Goal: Task Accomplishment & Management: Use online tool/utility

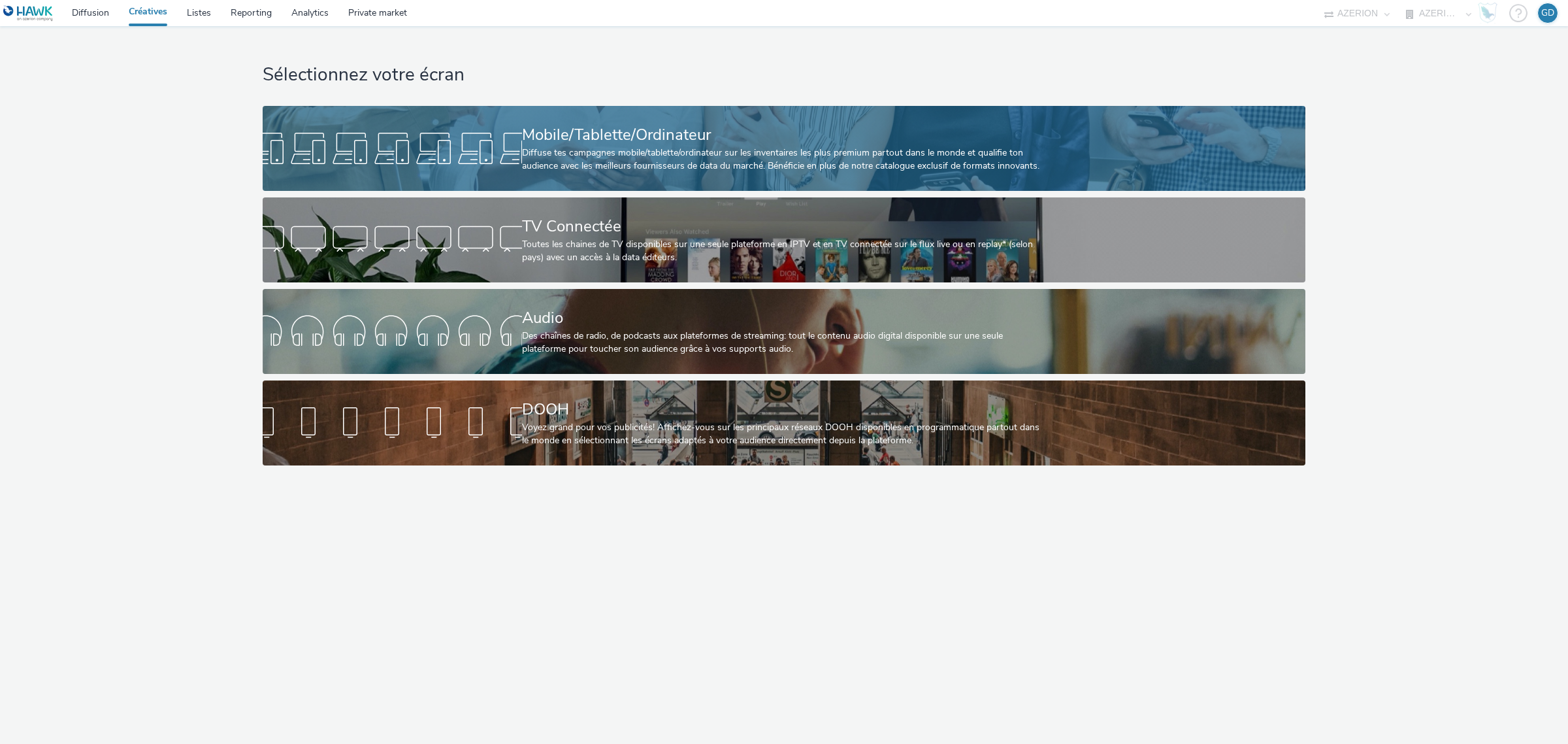
click at [562, 153] on div "Diffuse tes campagnes mobile/tablette/ordinateur sur les inventaires les plus p…" at bounding box center [781, 160] width 519 height 27
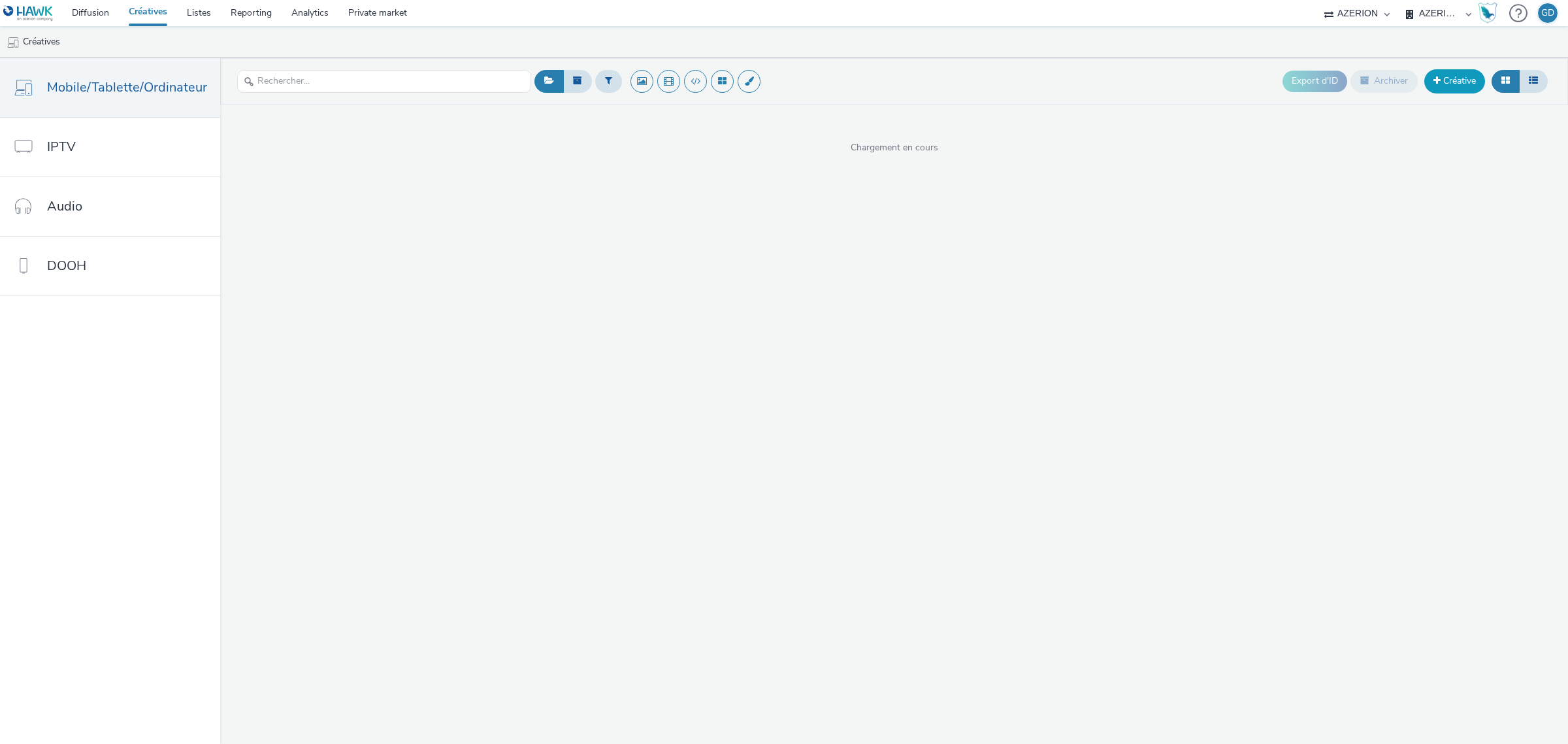
click at [1449, 89] on link "Créative" at bounding box center [1454, 81] width 61 height 23
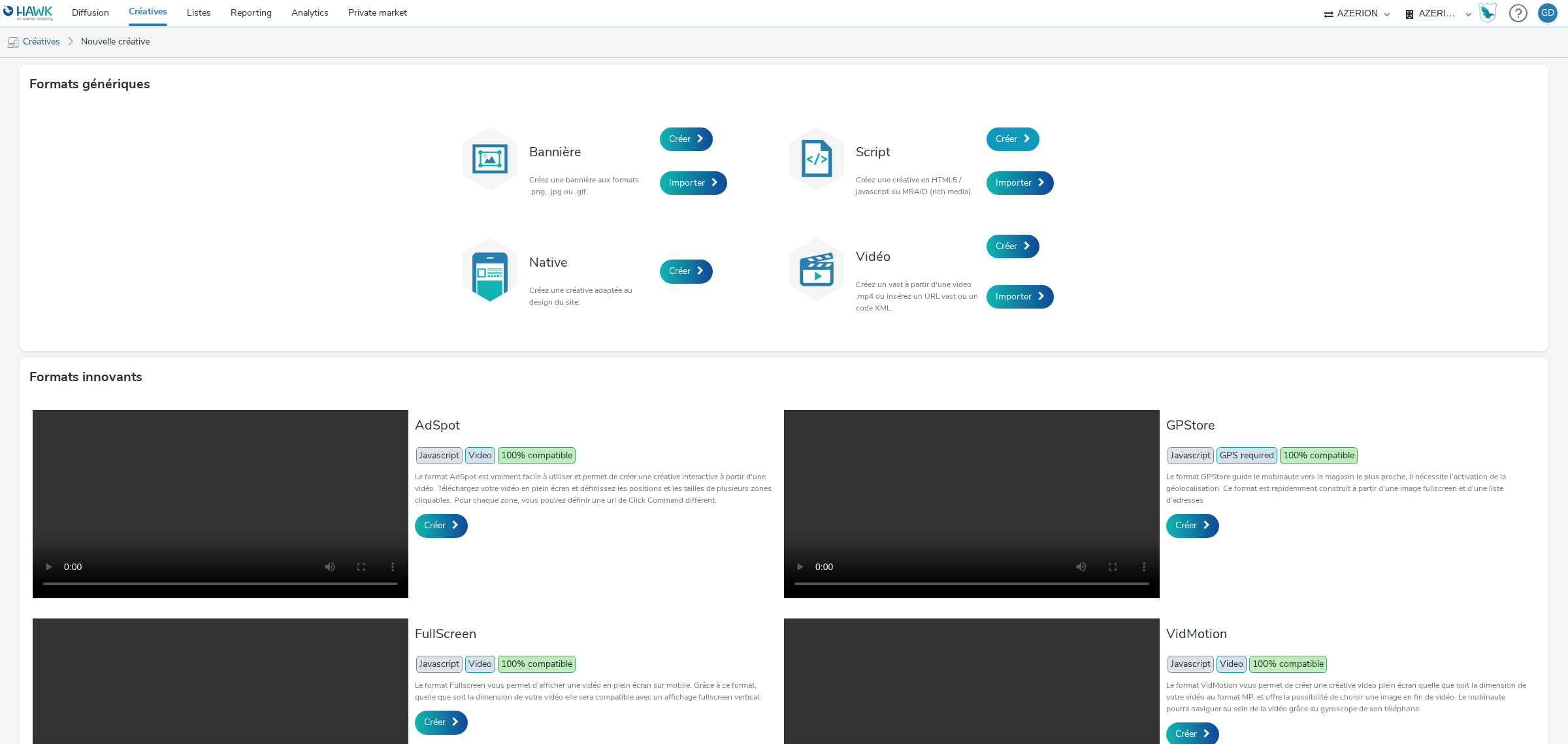
click at [1011, 139] on span "Créer" at bounding box center [1007, 139] width 22 height 12
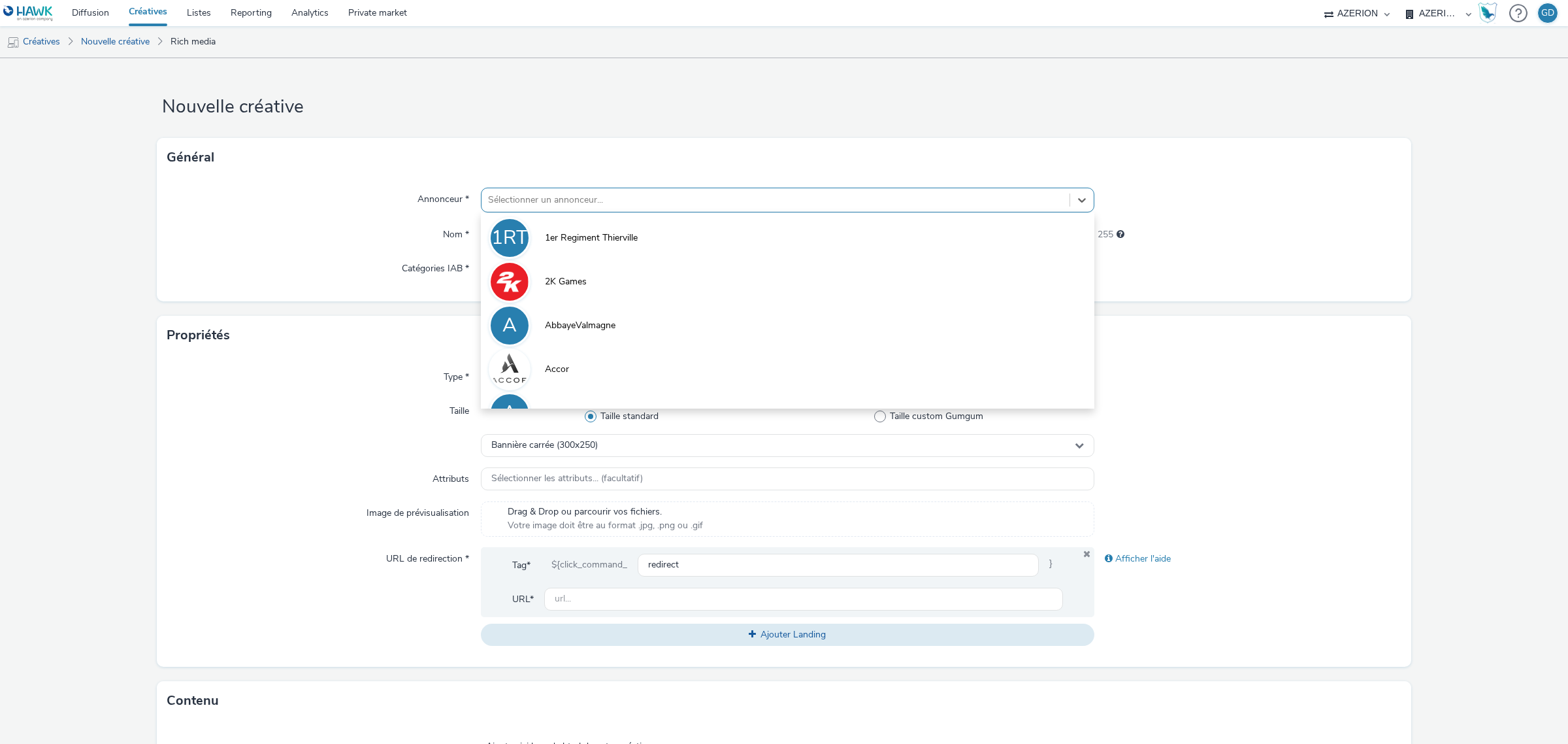
click at [714, 204] on div at bounding box center [776, 199] width 575 height 15
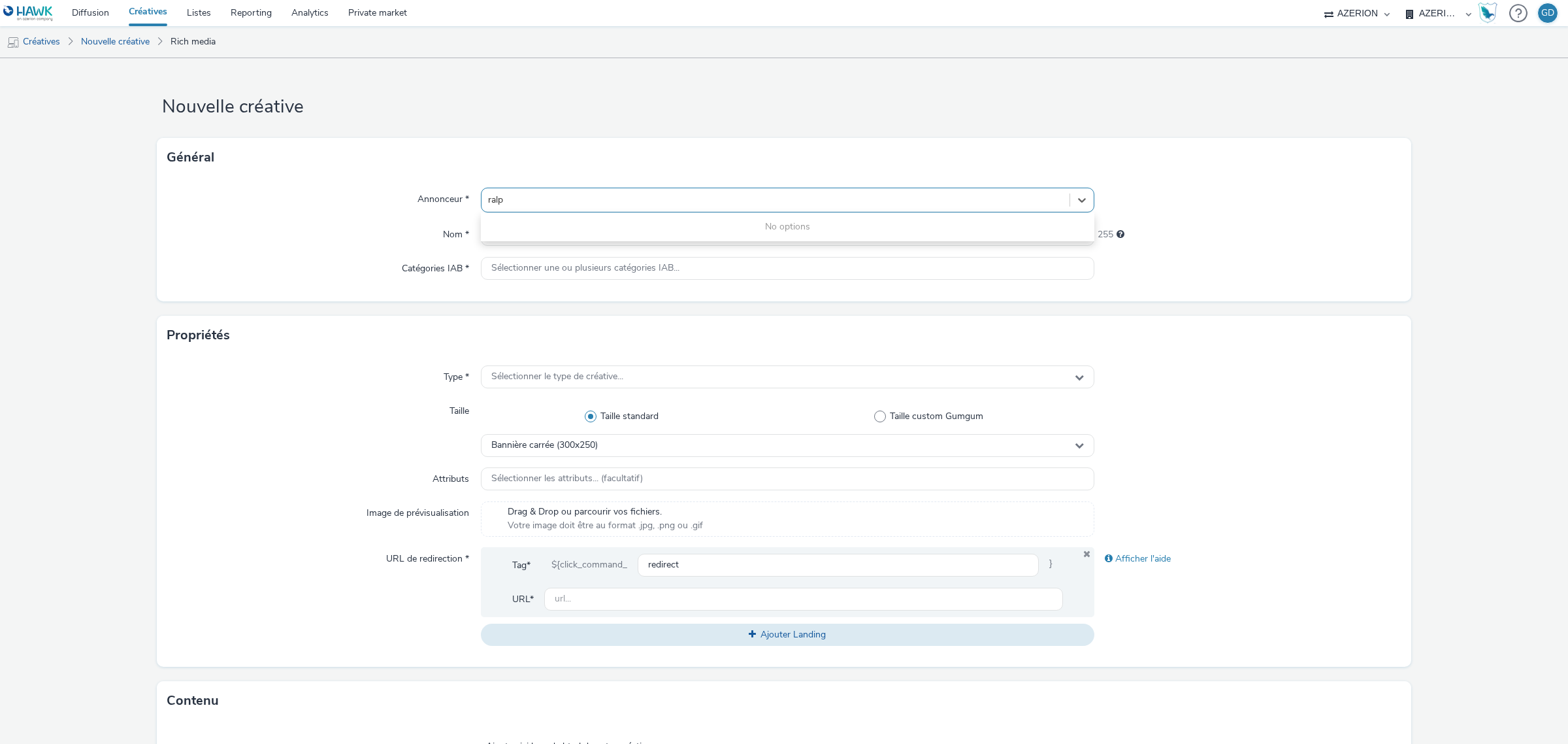
type input "ralp"
click at [1142, 193] on div at bounding box center [1248, 200] width 307 height 25
click at [1420, 17] on select "AZERION FRANCE AZERION FRANCE - INTERMARCHE" at bounding box center [1438, 13] width 78 height 26
click at [1373, 14] on select "AZERION AZERION SURVEYS Hawk Hawk (Tests 2021)" at bounding box center [1356, 13] width 78 height 26
select select "11a7df10-284f-415c-b52a-427acf4c31ae"
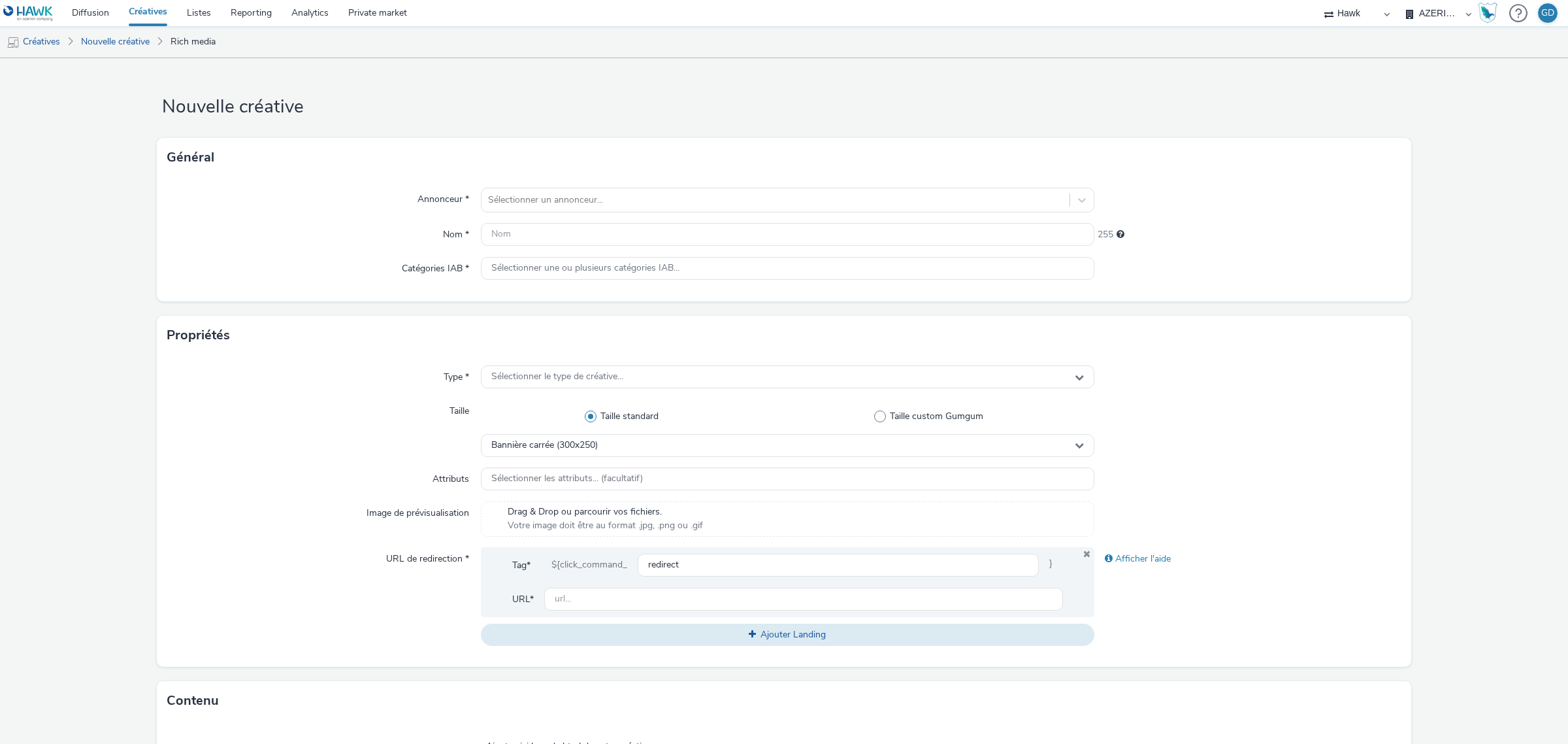
click at [1397, 0] on select "AZERION AZERION SURVEYS Hawk Hawk (Tests 2021)" at bounding box center [1356, 13] width 78 height 26
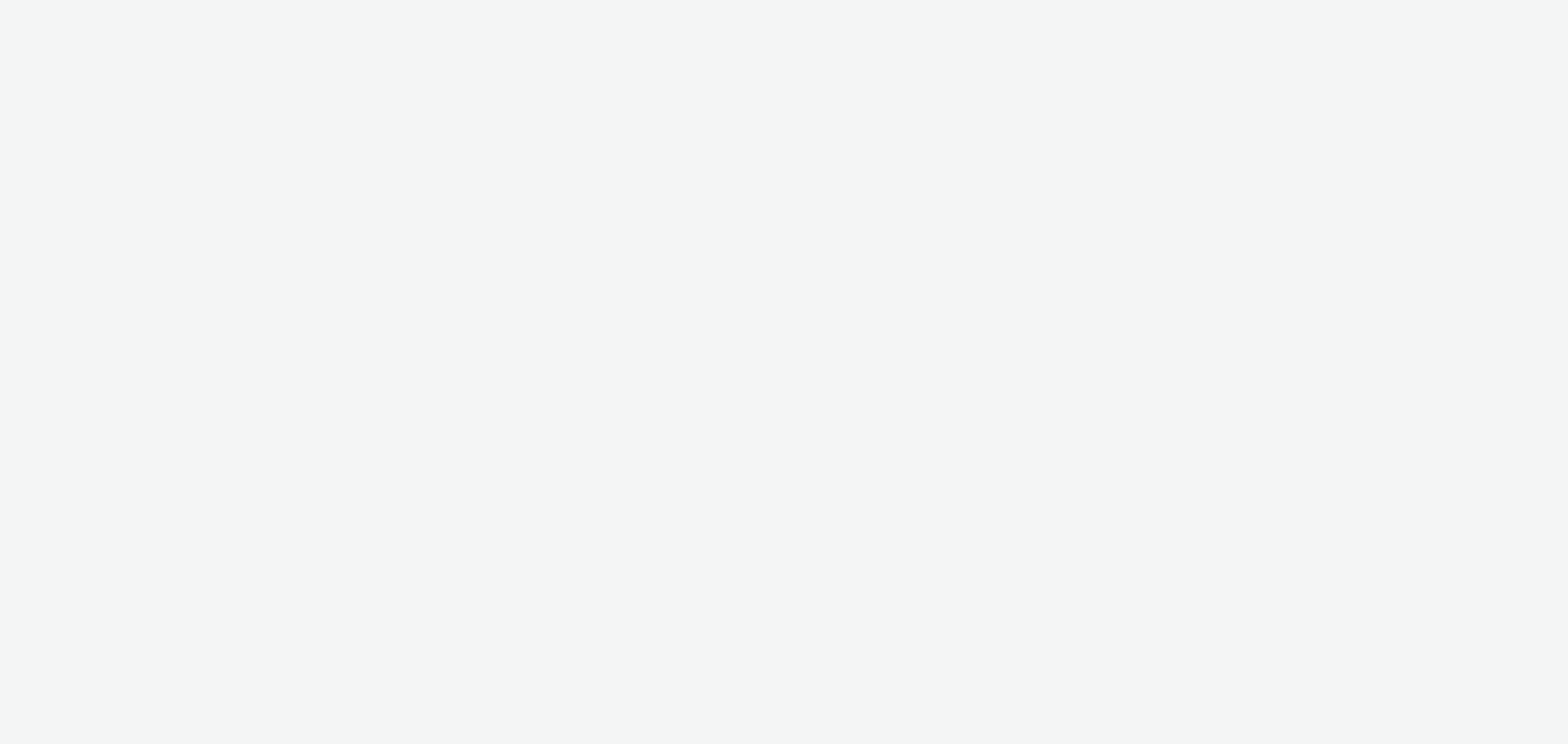
select select "11a7df10-284f-415c-b52a-427acf4c31ae"
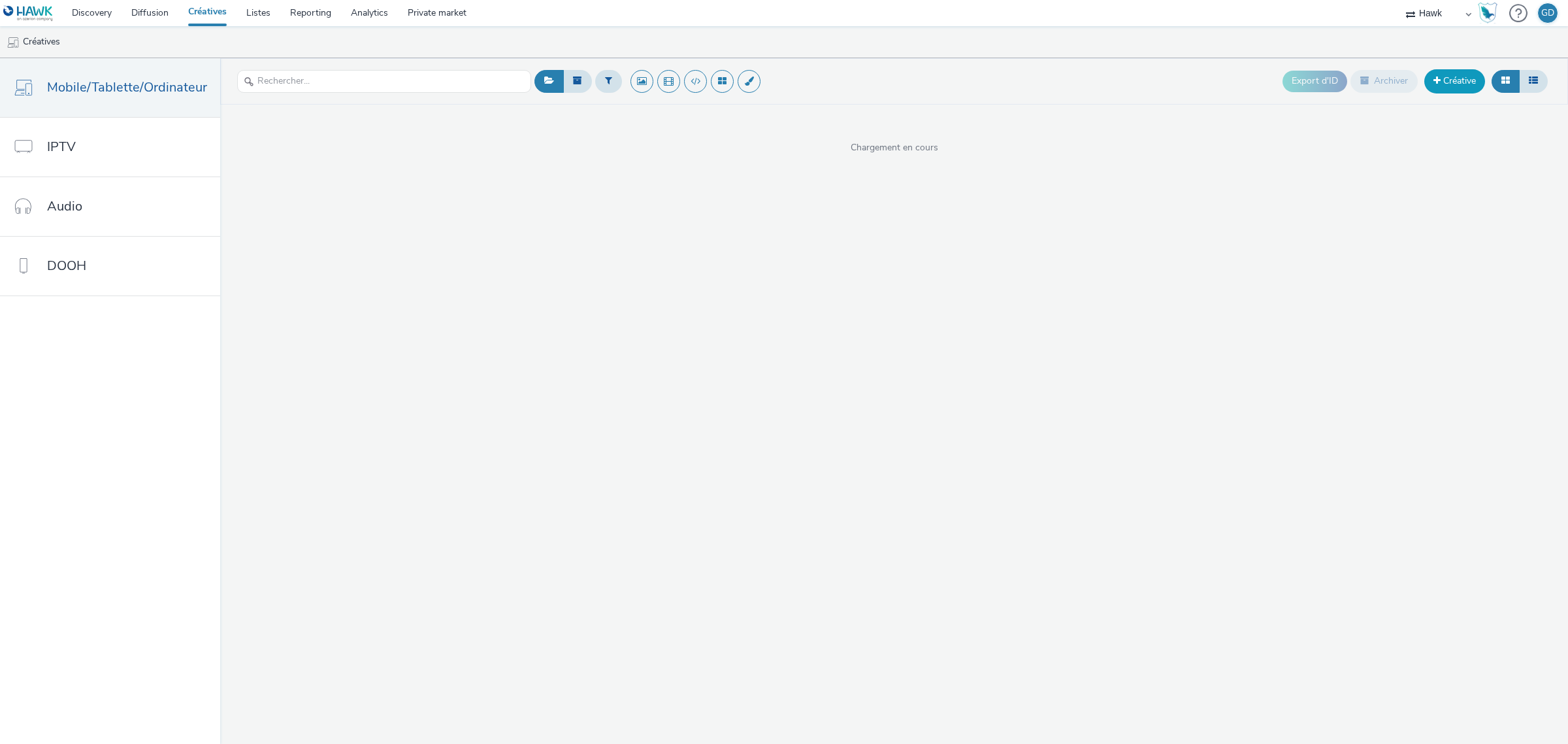
click at [1449, 83] on link "Créative" at bounding box center [1454, 81] width 61 height 23
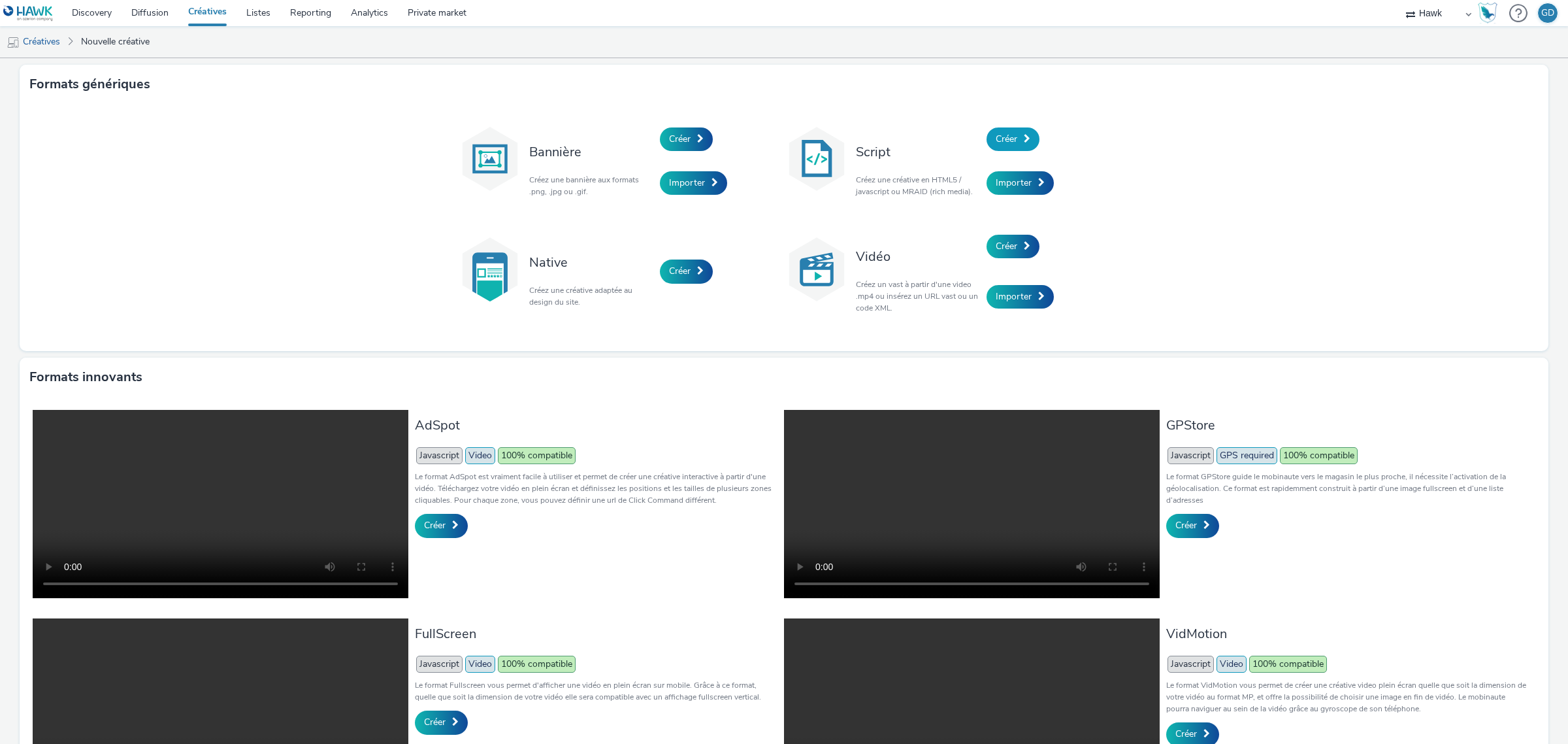
click at [1024, 136] on span at bounding box center [1027, 139] width 7 height 9
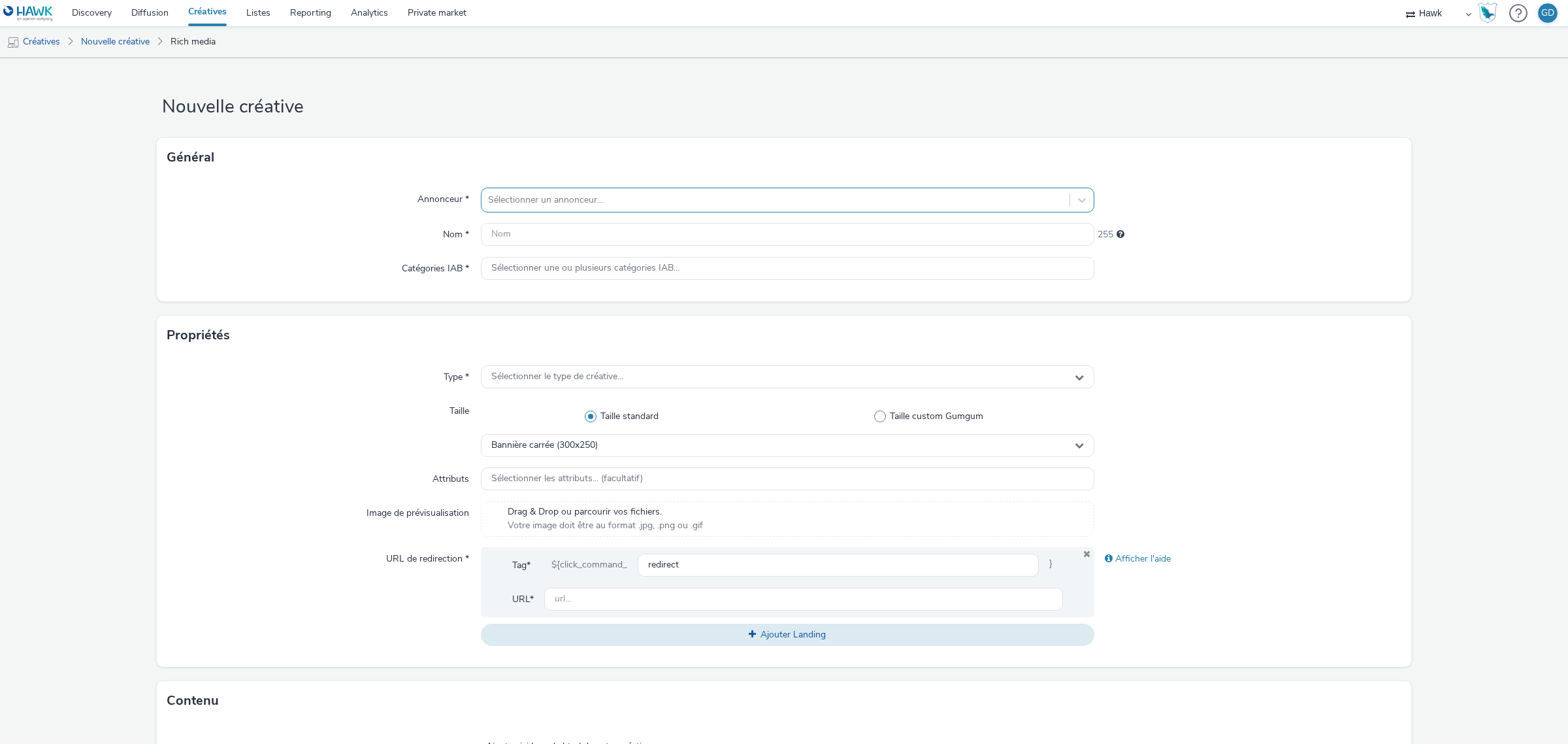
click at [600, 200] on div at bounding box center [776, 199] width 575 height 15
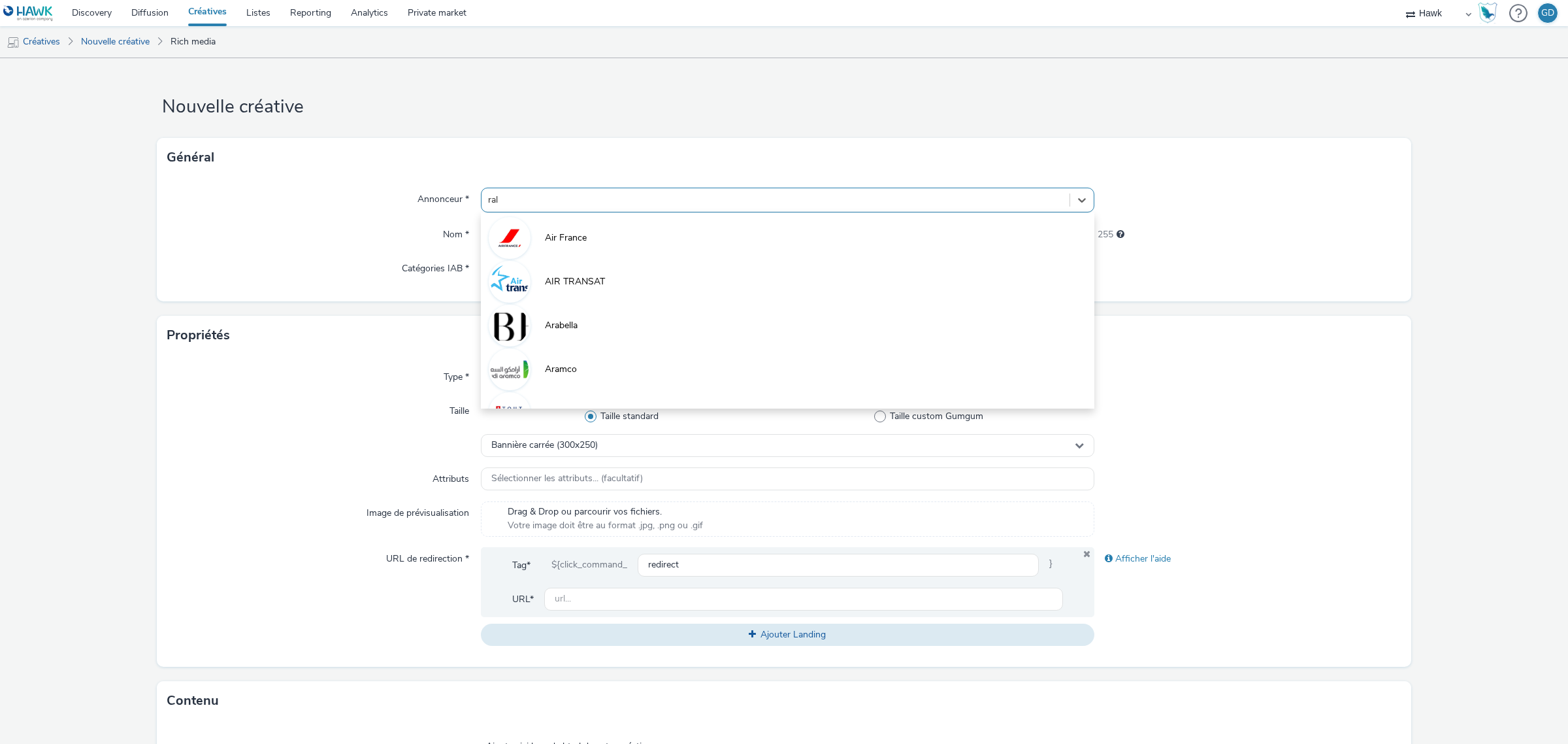
type input "ralp"
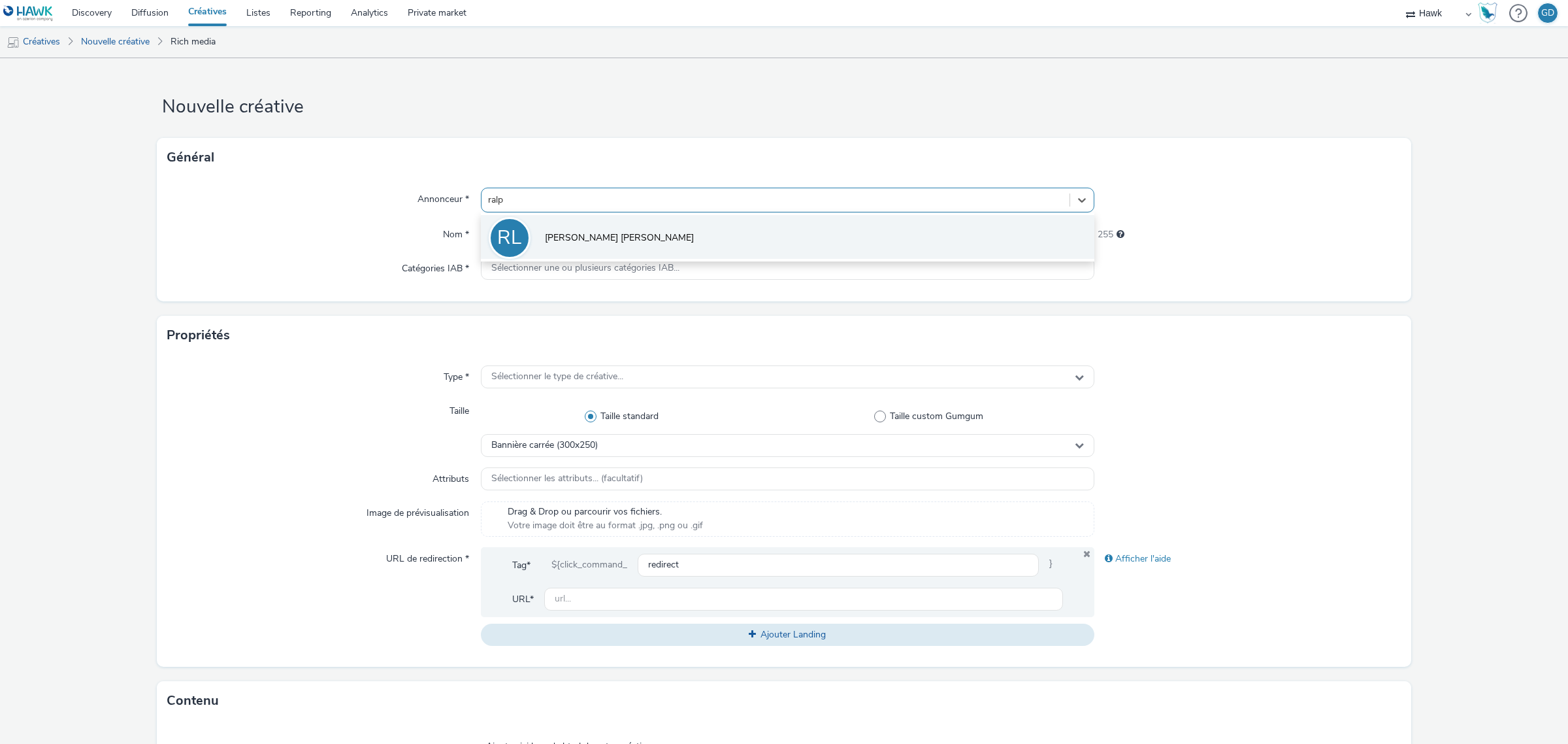
click at [595, 224] on li "[PERSON_NAME]" at bounding box center [787, 237] width 614 height 44
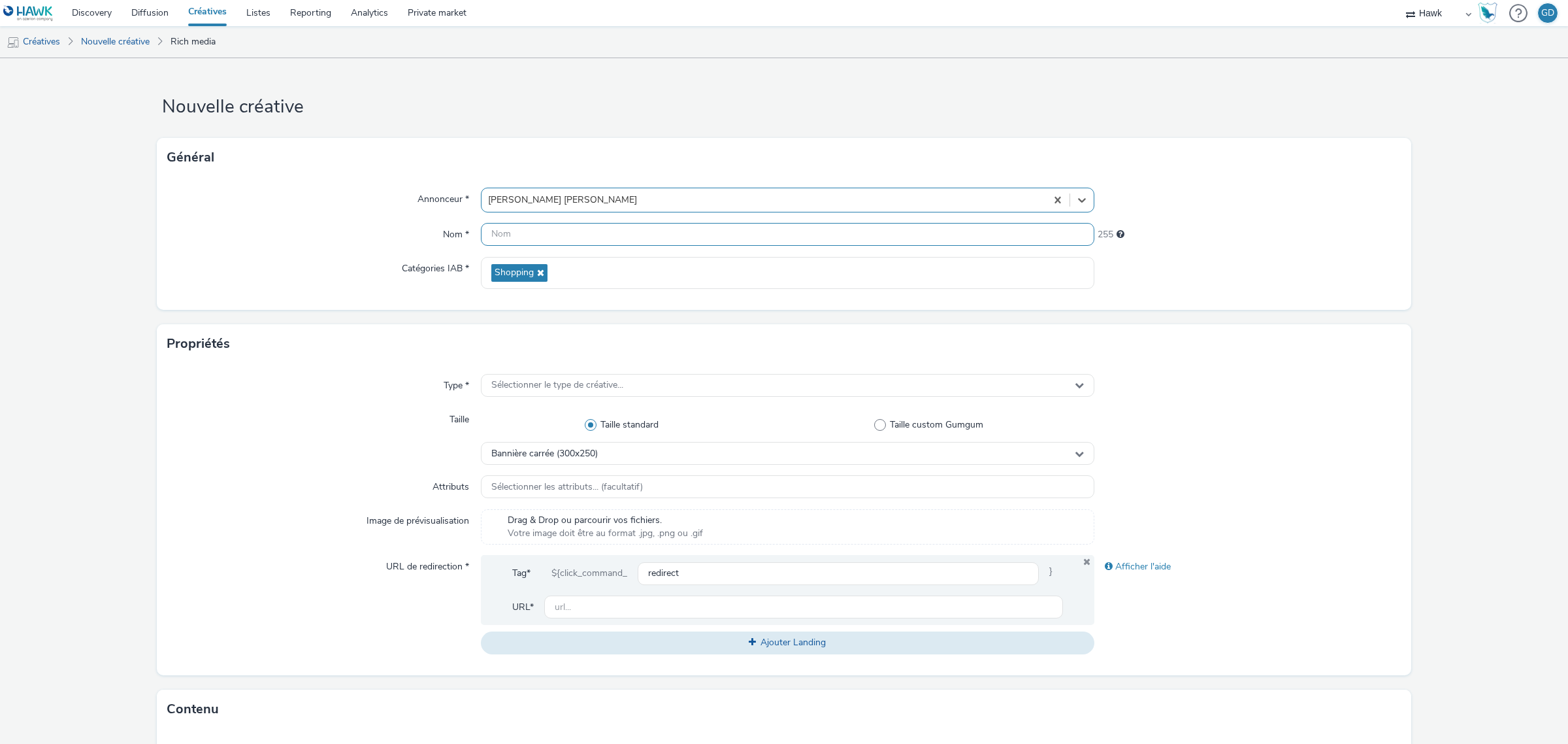
click at [575, 229] on input "text" at bounding box center [787, 234] width 614 height 23
type input "Pavé_OctobreRose_071025"
click at [557, 389] on span "Sélectionner le type de créative..." at bounding box center [557, 385] width 132 height 11
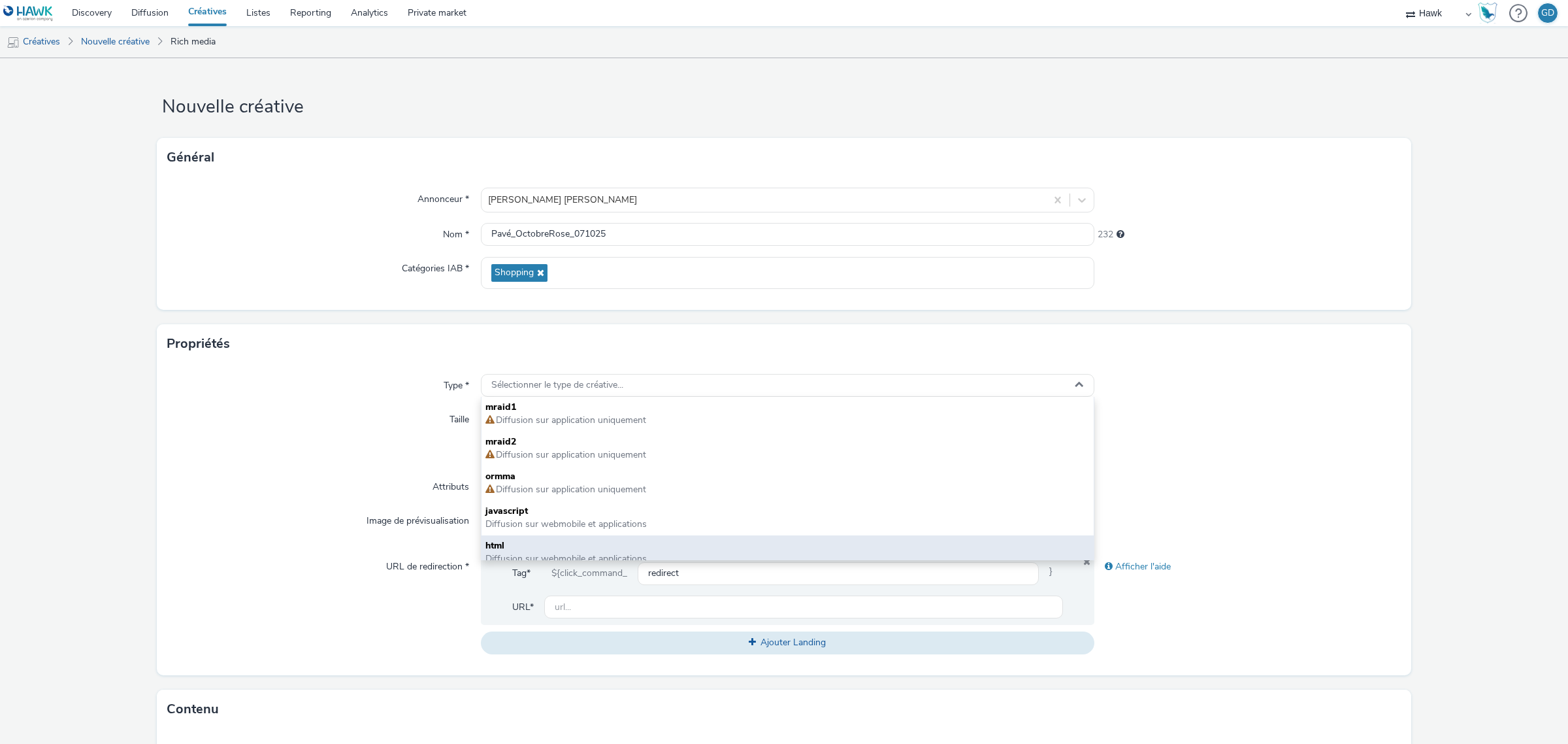
click at [649, 545] on span "html" at bounding box center [787, 546] width 604 height 13
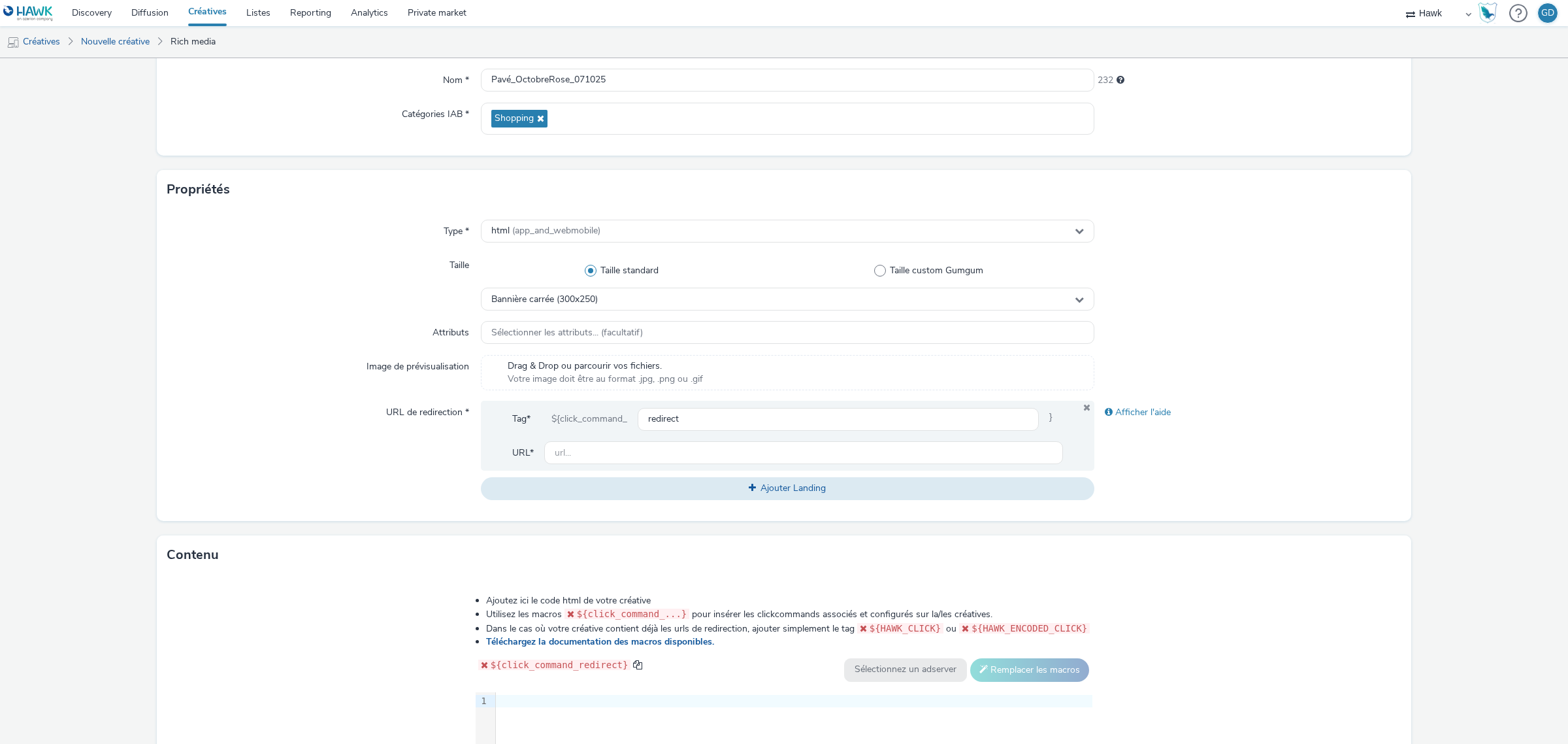
scroll to position [141, 0]
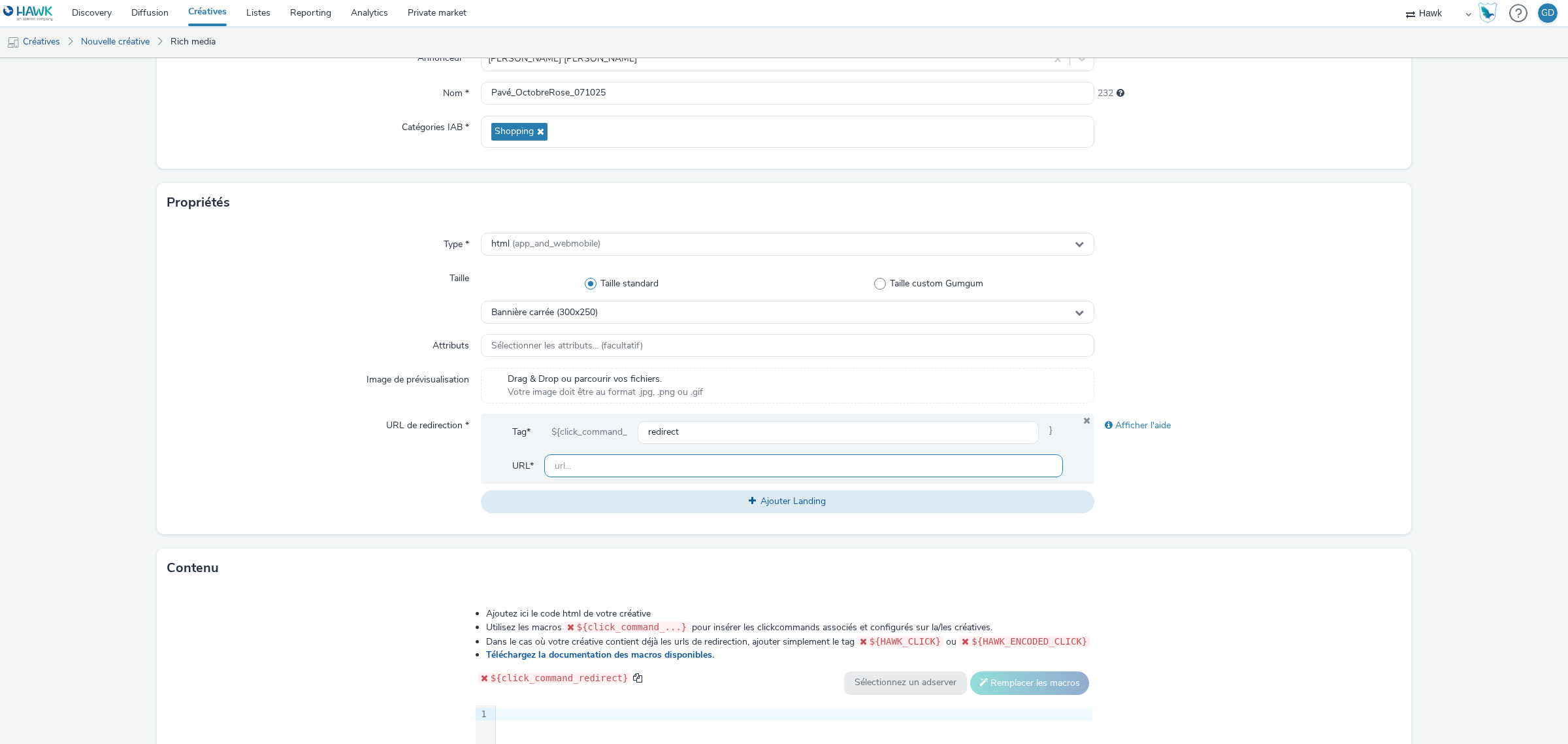
click at [585, 465] on input "text" at bounding box center [803, 465] width 519 height 23
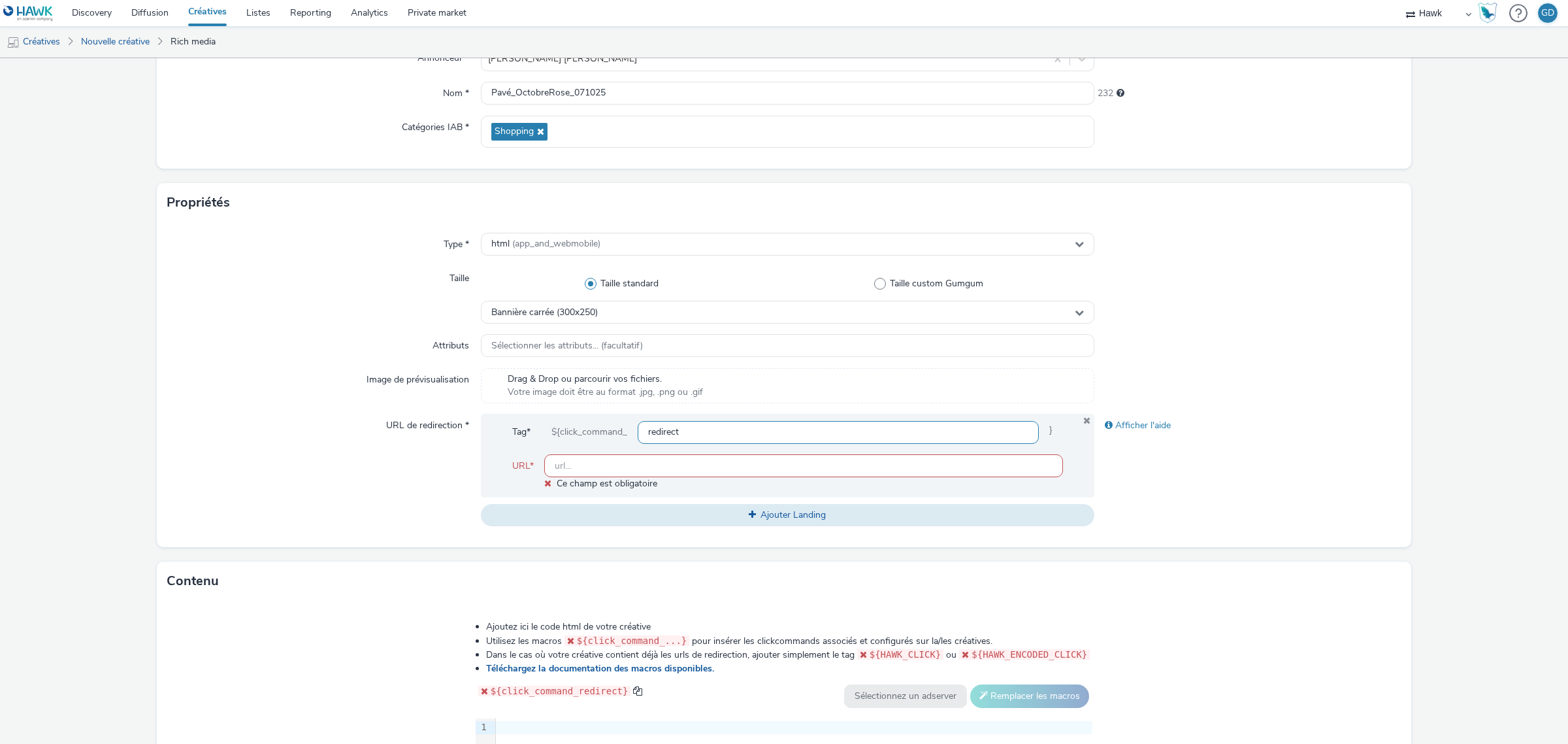
paste input "[URL][DOMAIN_NAME]"
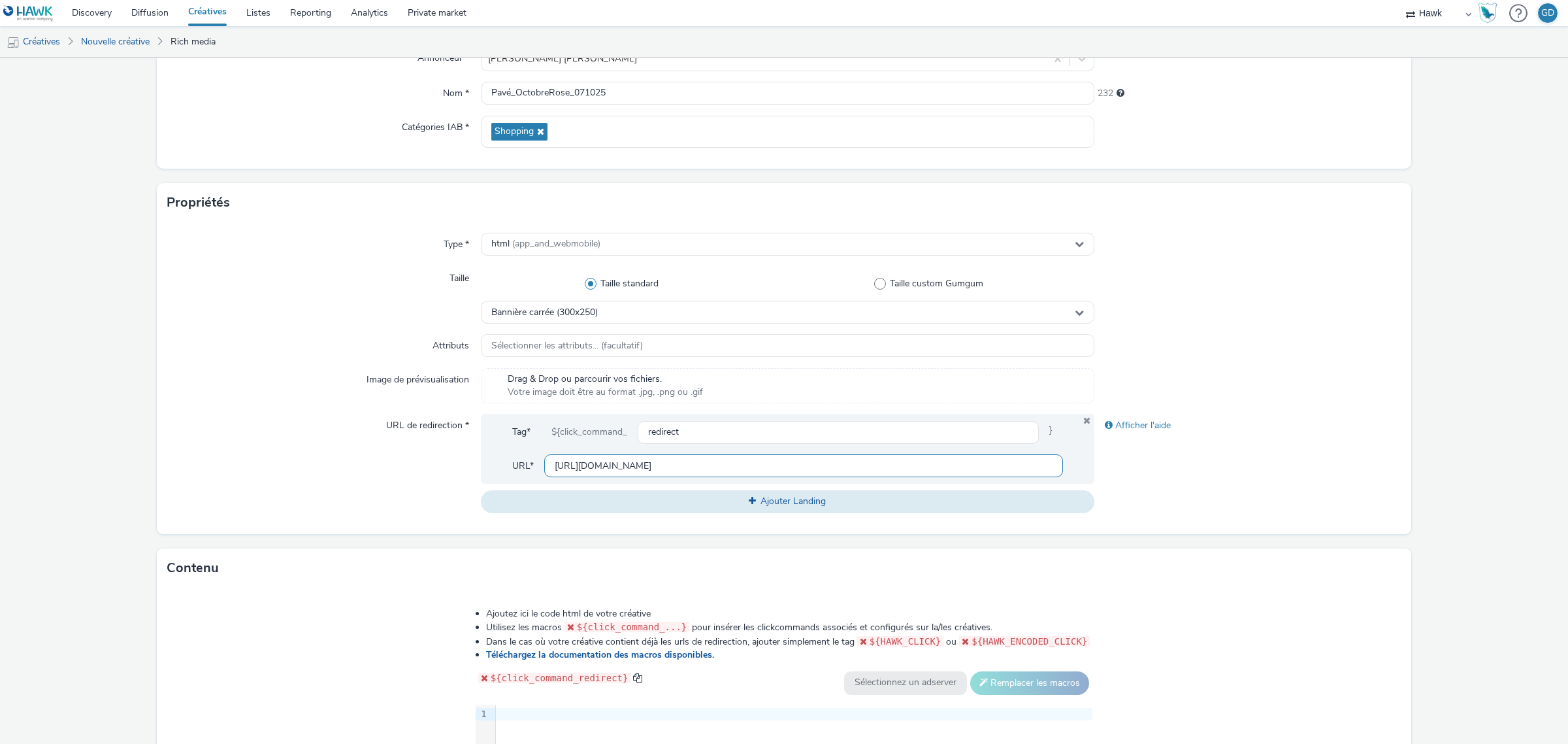
type input "[URL][DOMAIN_NAME]"
click at [1332, 476] on div "Afficher l'aide" at bounding box center [1248, 463] width 307 height 99
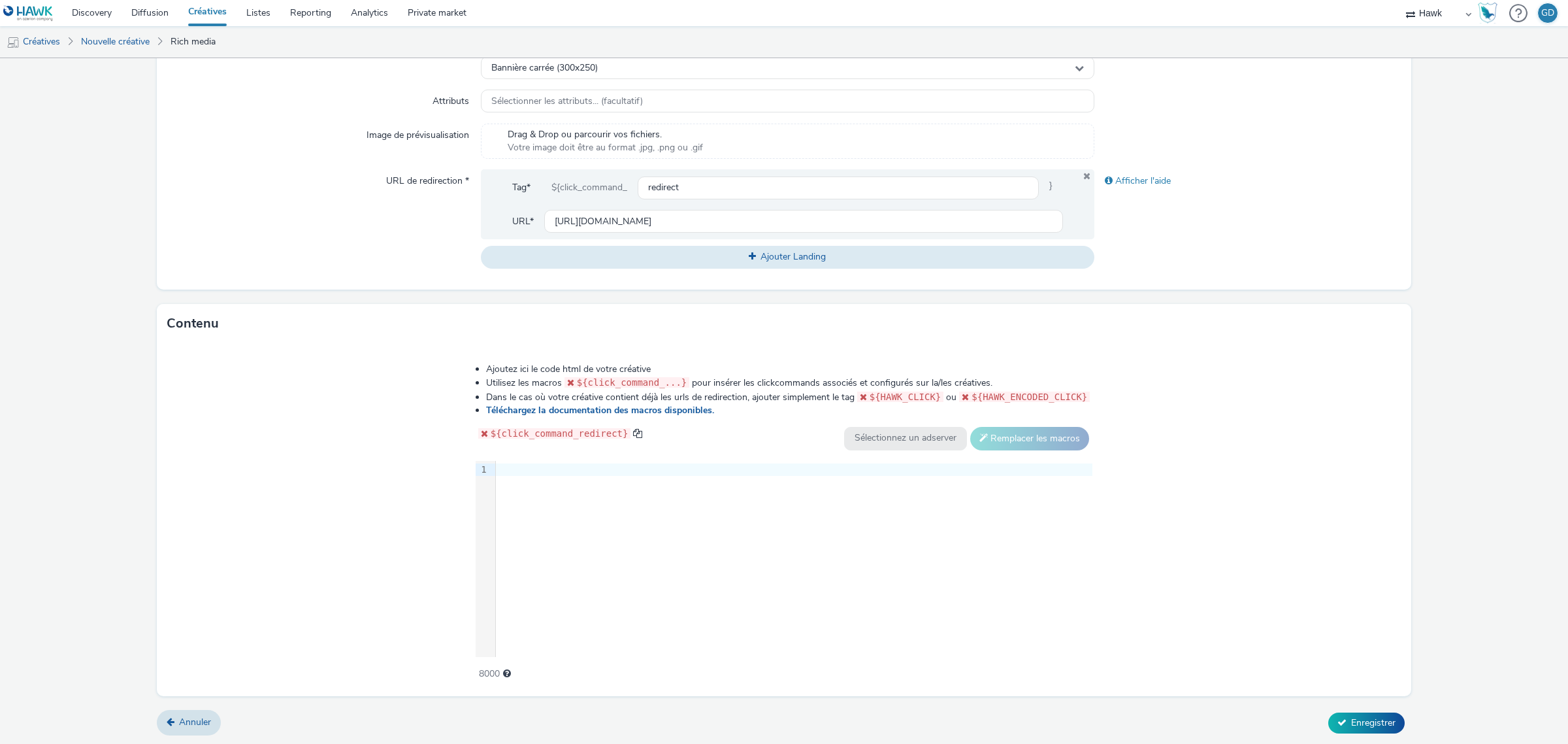
click at [588, 527] on div "9 1 ›" at bounding box center [784, 559] width 617 height 196
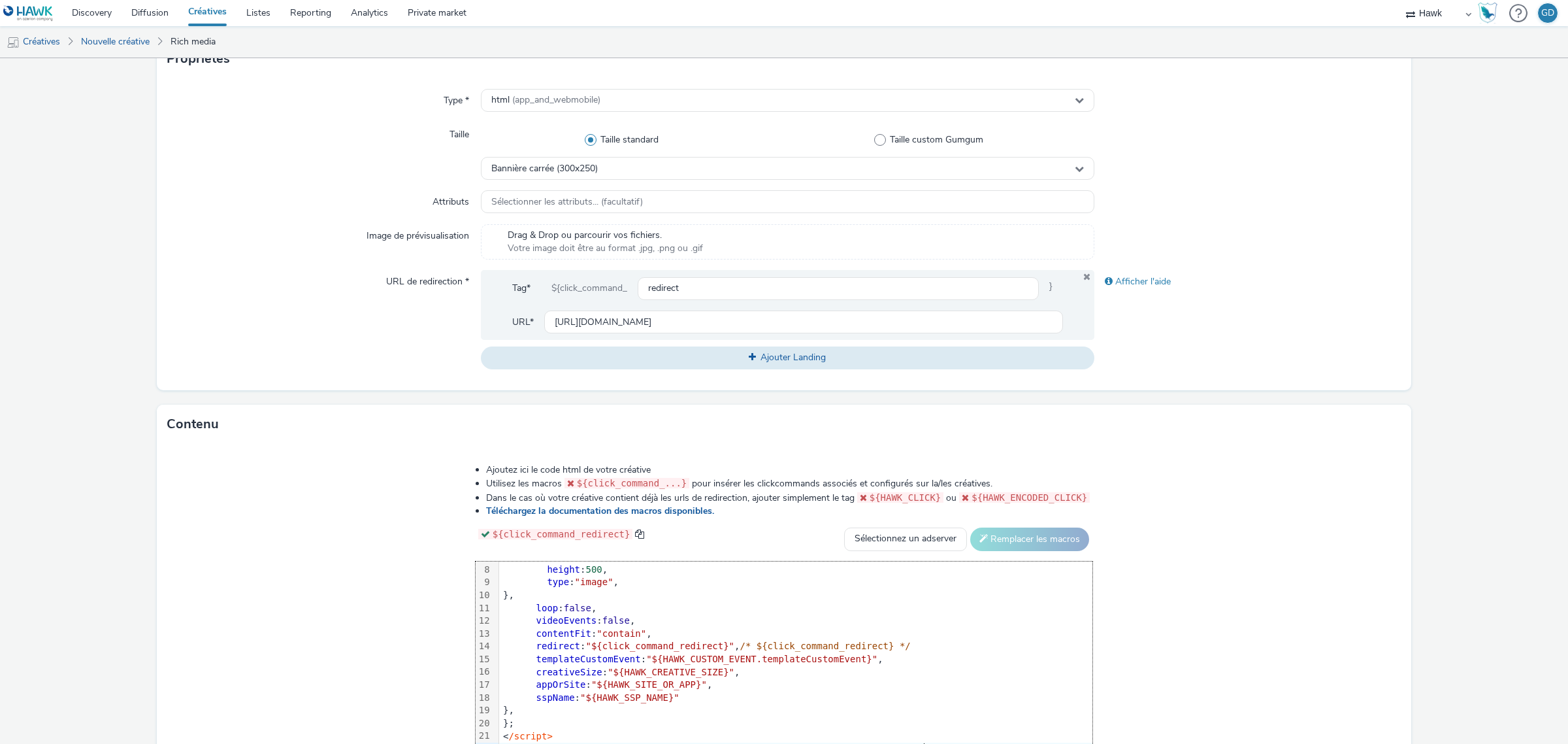
scroll to position [59, 0]
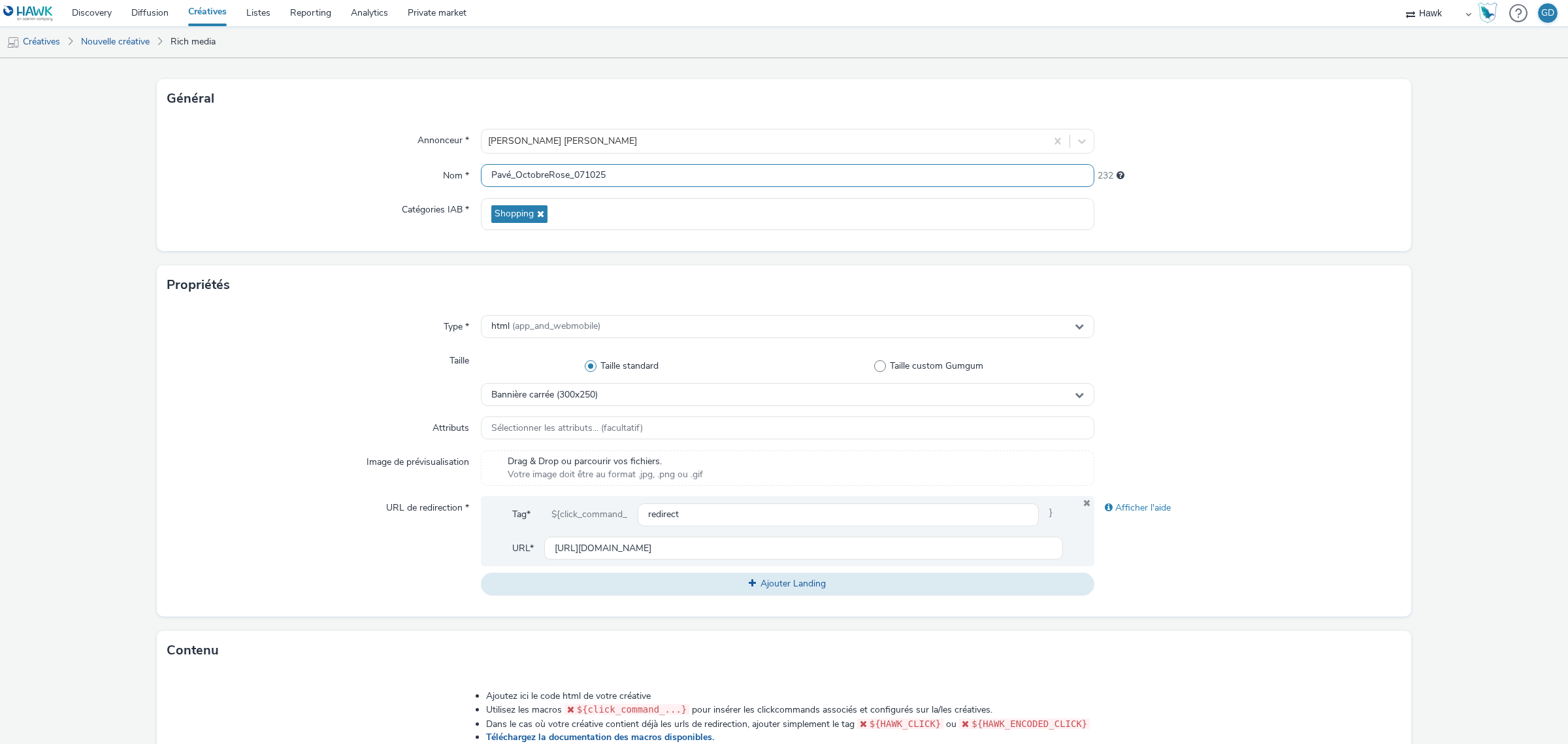
click at [632, 186] on input "Pavé_OctobreRose_071025" at bounding box center [787, 175] width 614 height 23
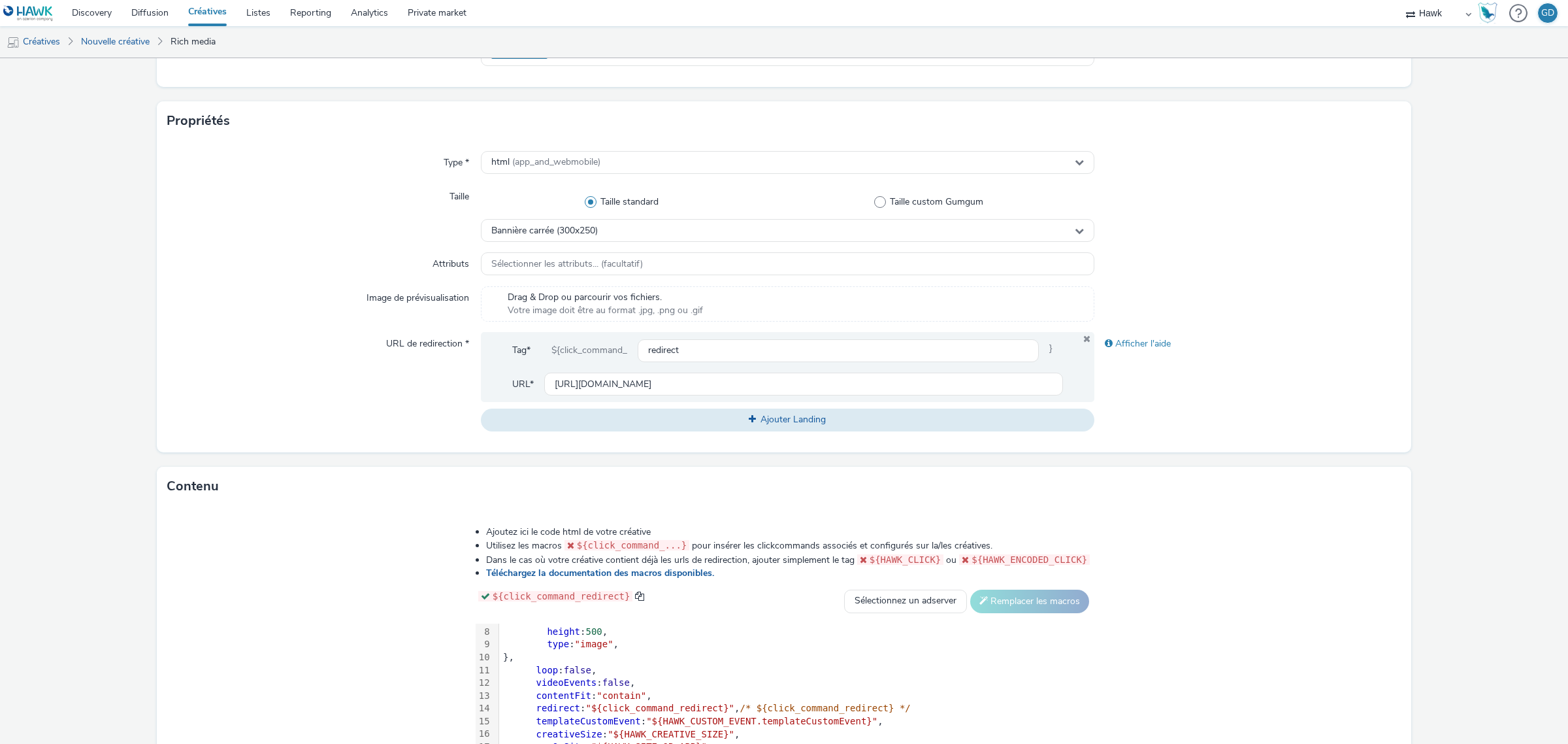
scroll to position [386, 0]
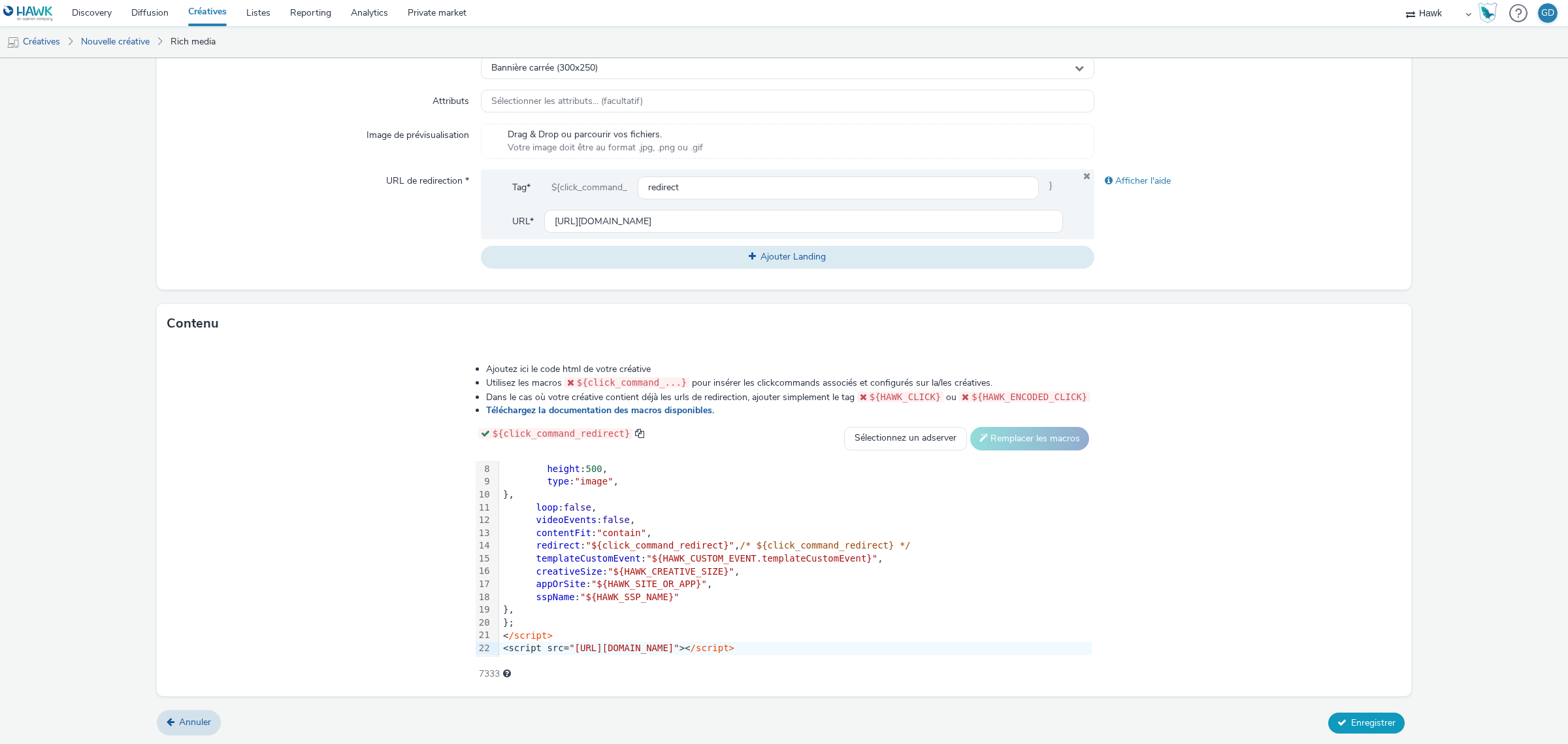
click at [1359, 724] on span "Enregistrer" at bounding box center [1373, 723] width 45 height 12
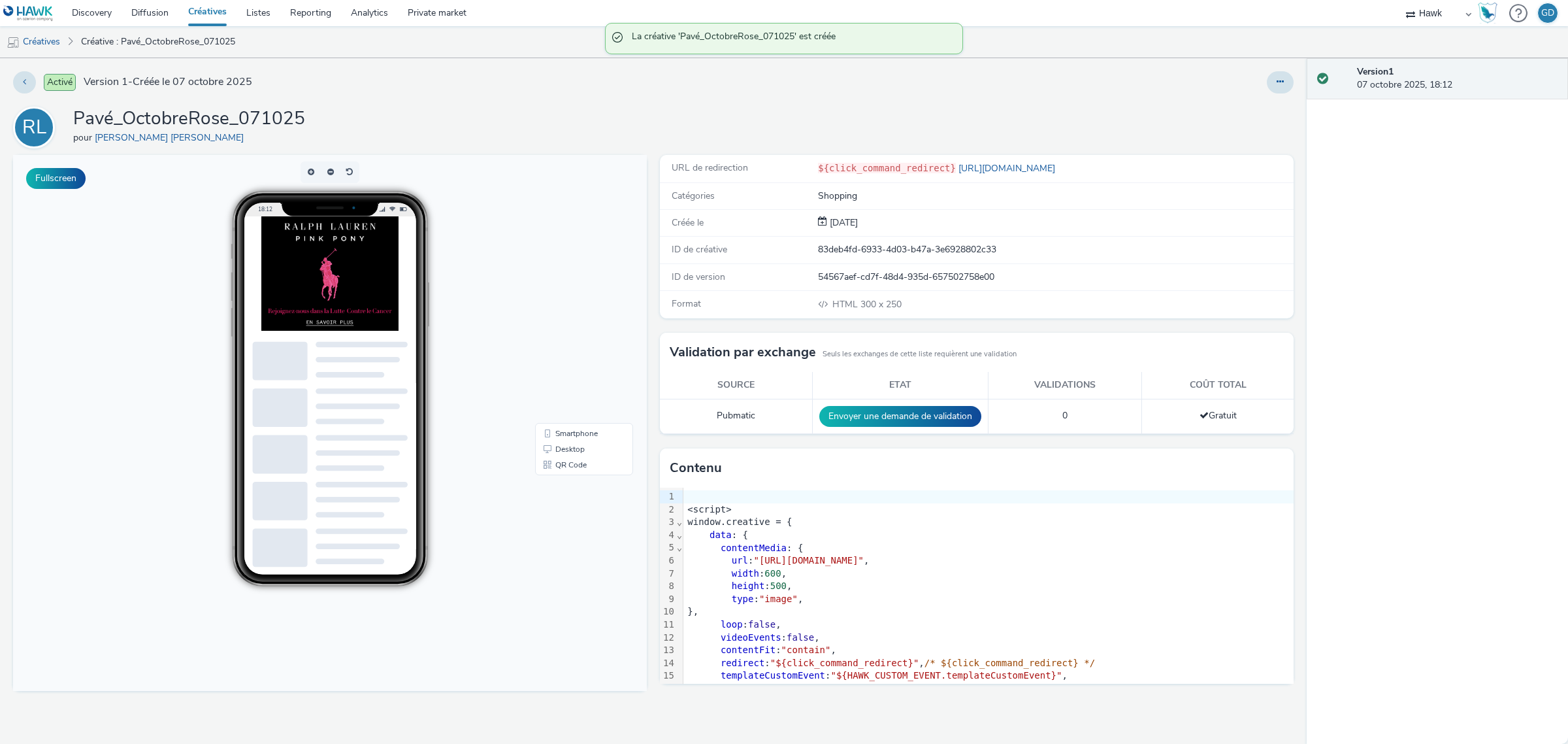
click at [199, 10] on link "Créatives" at bounding box center [207, 13] width 58 height 26
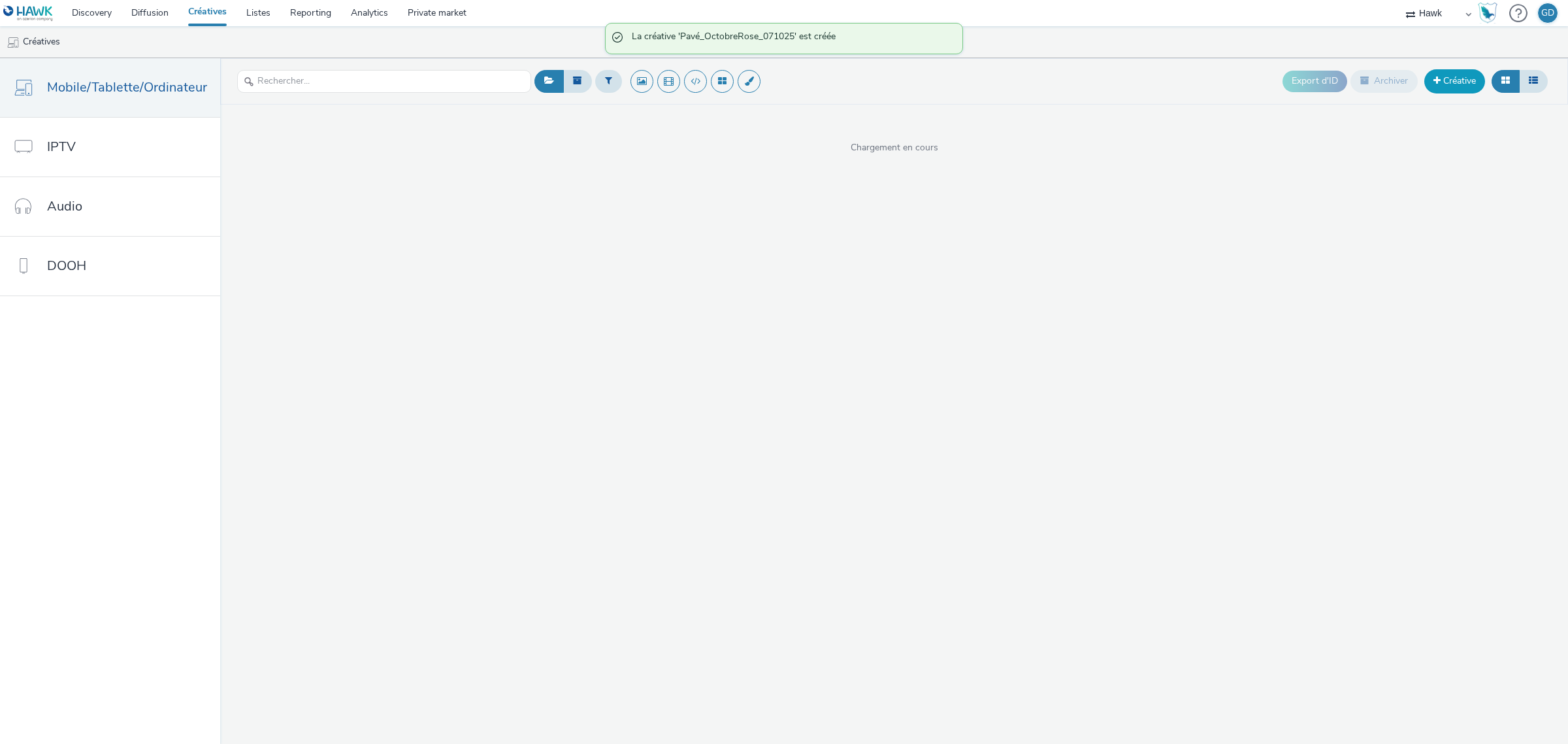
click at [1451, 79] on link "Créative" at bounding box center [1454, 81] width 61 height 23
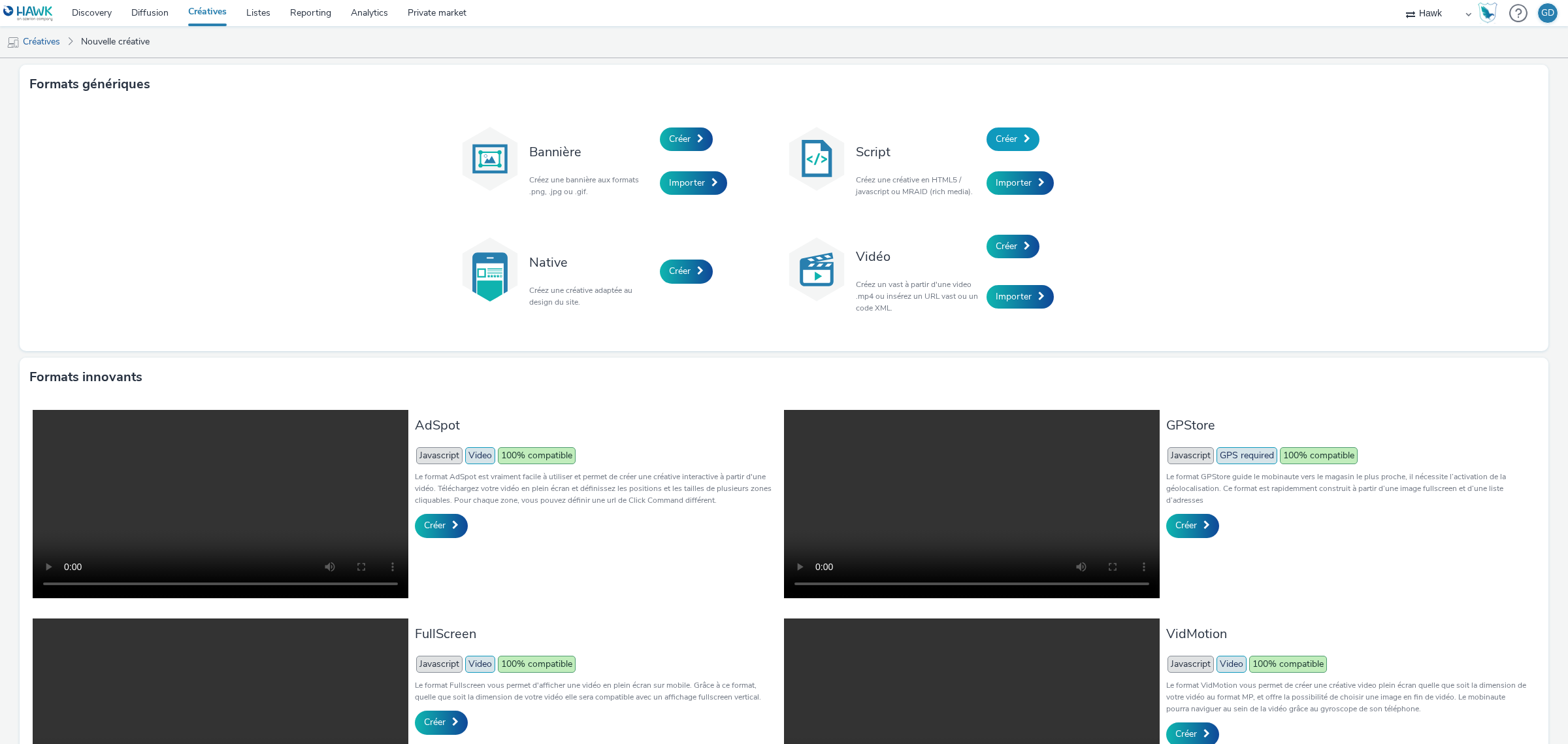
click at [1024, 139] on span at bounding box center [1027, 139] width 7 height 9
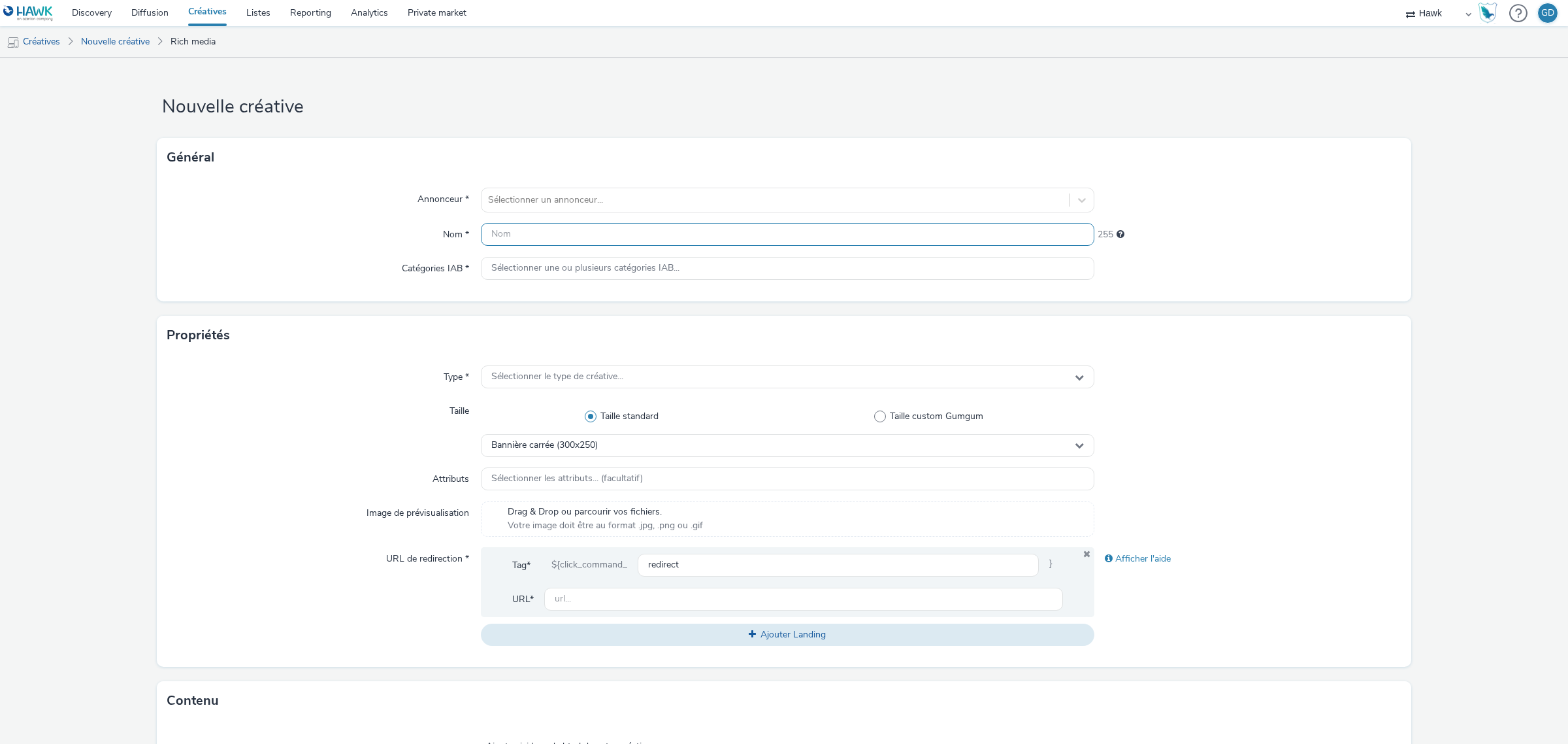
click at [633, 229] on input "text" at bounding box center [787, 234] width 614 height 23
paste input "Pavé_OctobreRose_071025"
drag, startPoint x: 508, startPoint y: 235, endPoint x: 383, endPoint y: 217, distance: 126.3
click at [420, 221] on div "Annonceur * Sélectionner un annonceur... Nom * Pavé_OctobreRose_071025 232 Caté…" at bounding box center [784, 239] width 1255 height 124
type input "Inter_OctobreRose_071025"
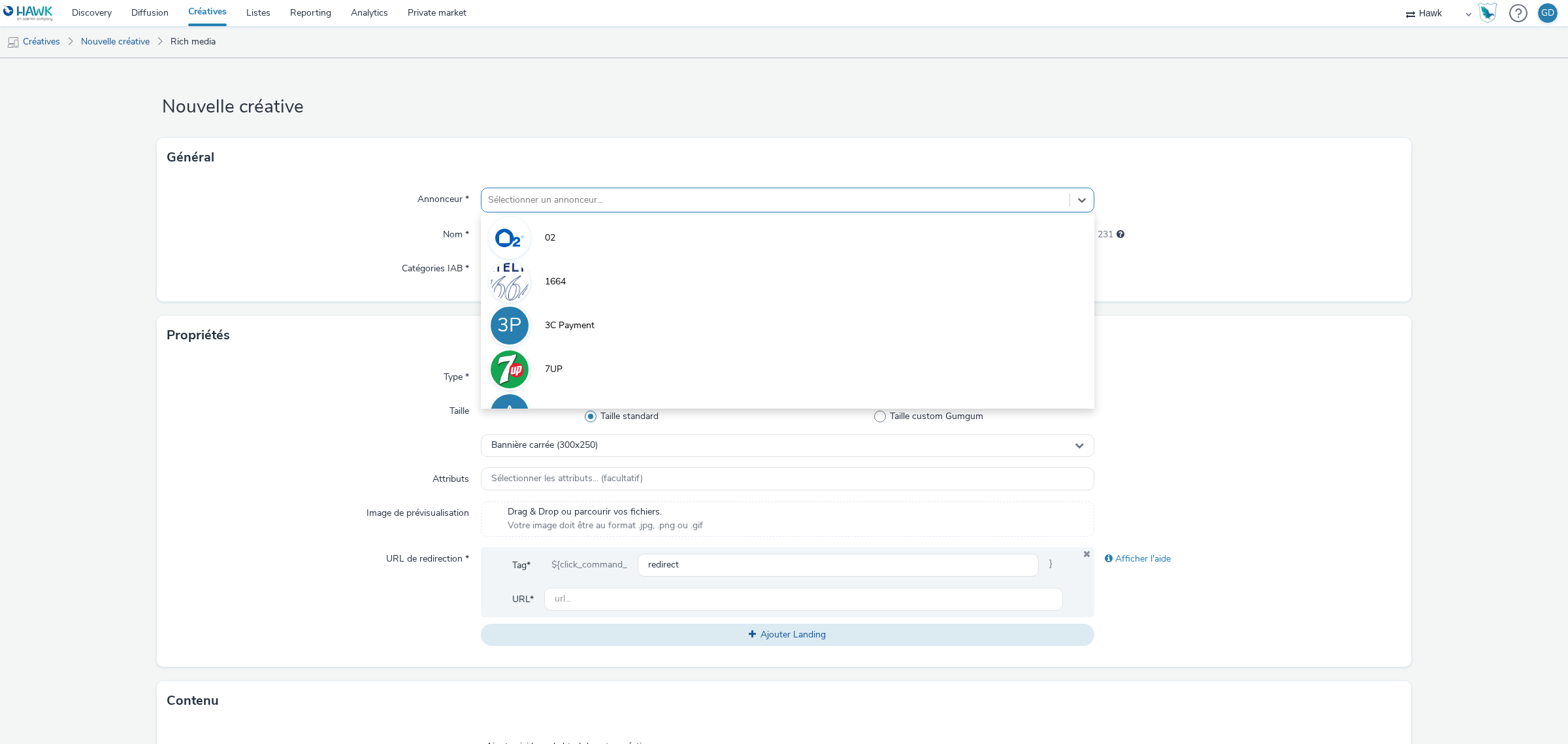
click at [528, 204] on div at bounding box center [776, 199] width 575 height 15
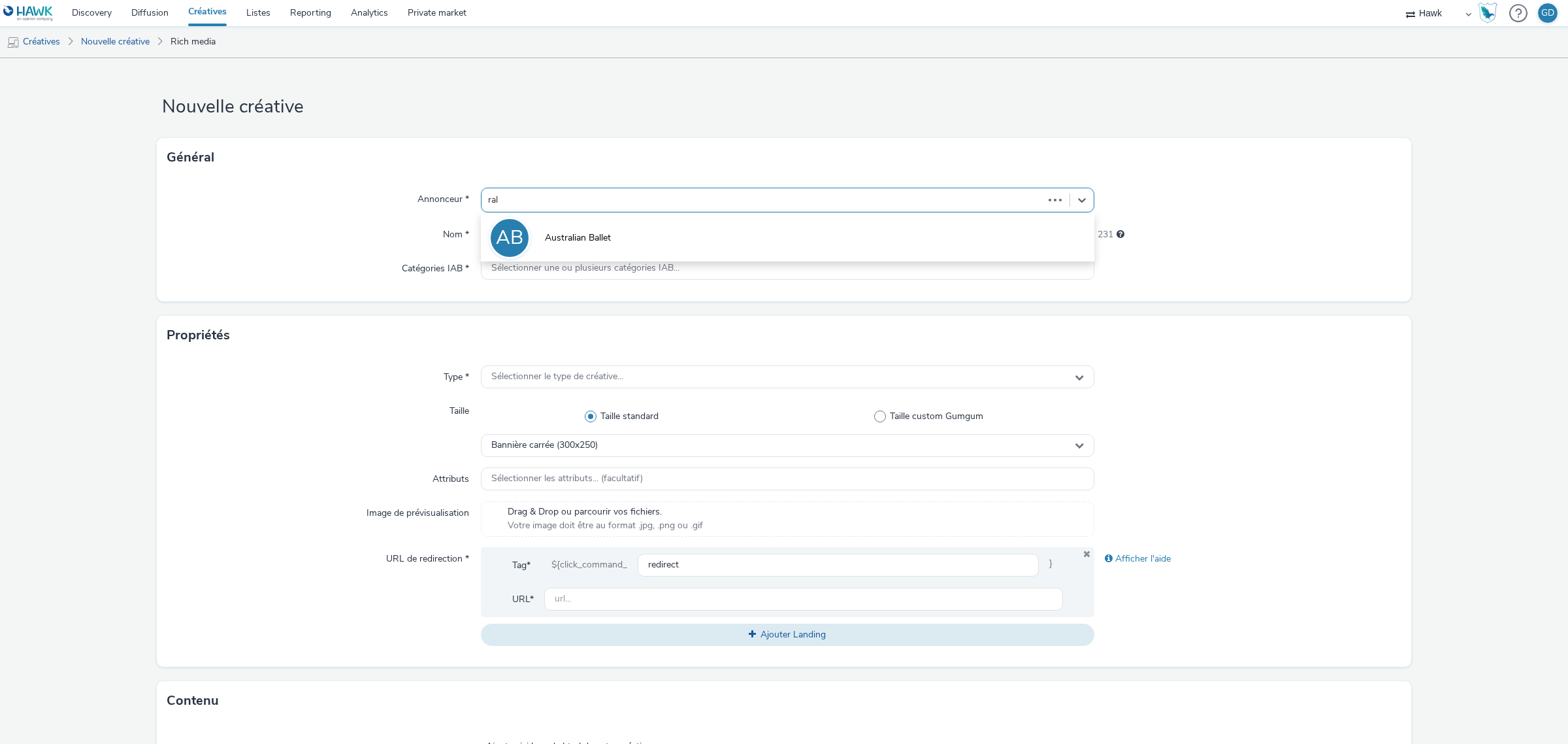
type input "ralp"
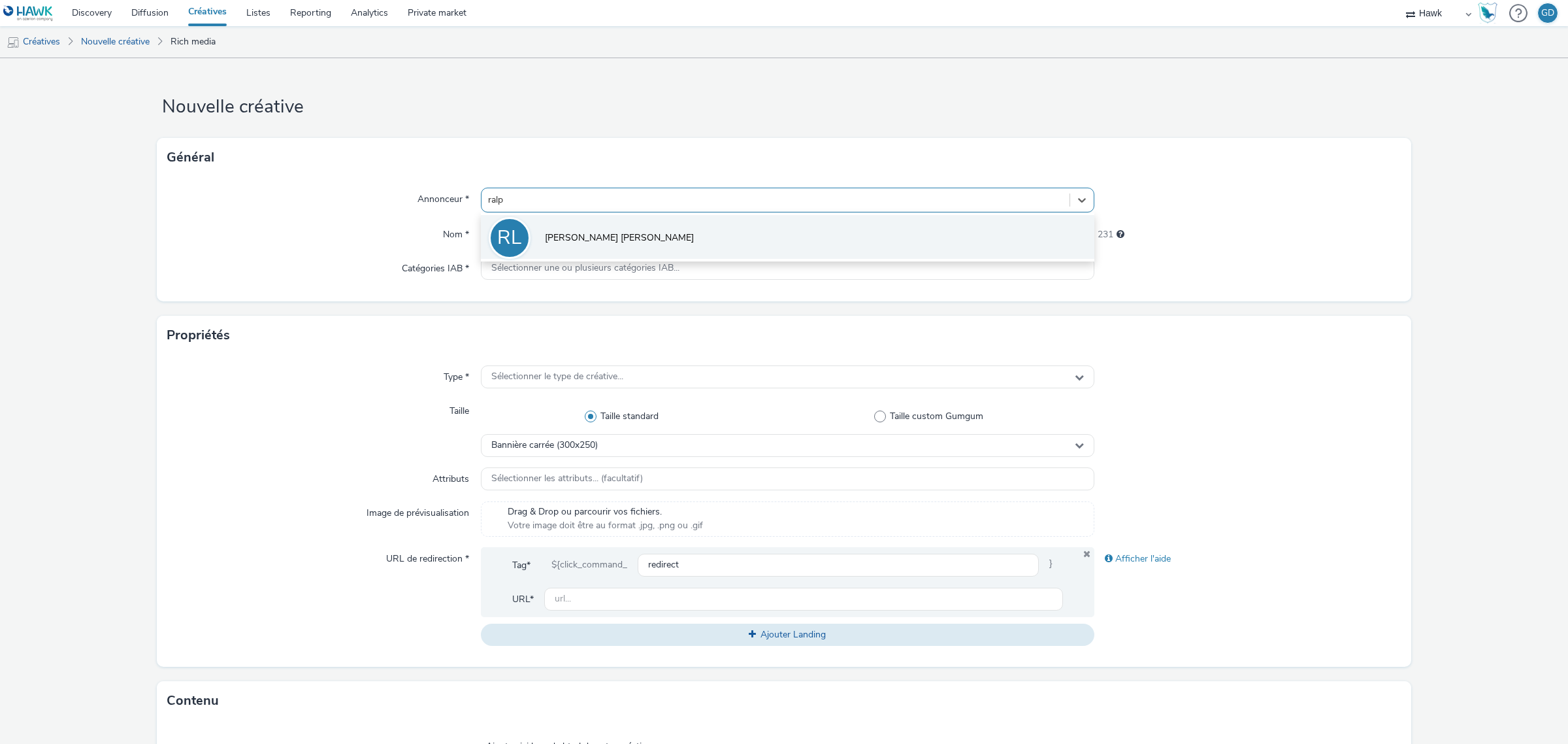
click at [547, 234] on span "[PERSON_NAME] [PERSON_NAME]" at bounding box center [619, 238] width 149 height 13
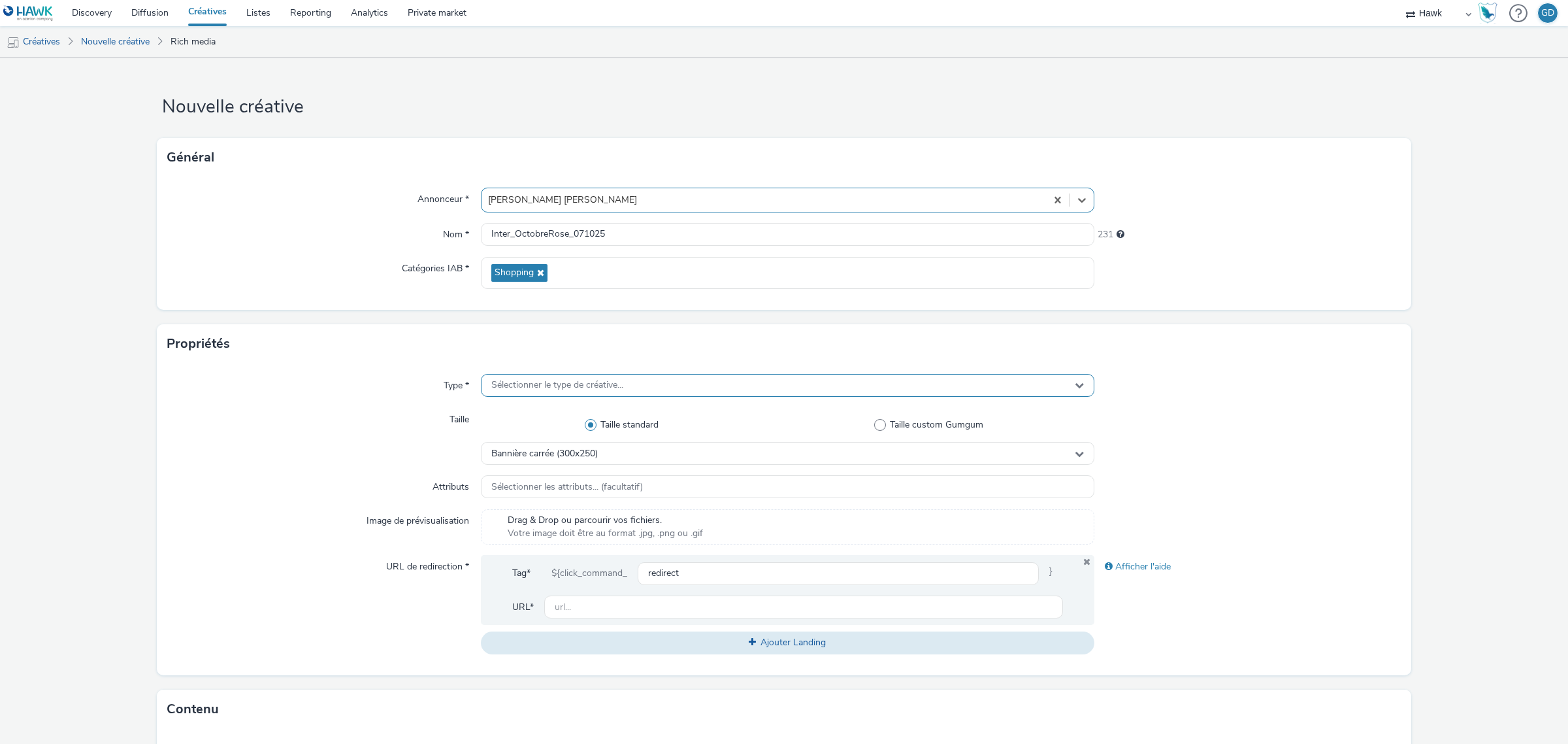
click at [615, 375] on div "Sélectionner le type de créative..." at bounding box center [787, 385] width 614 height 23
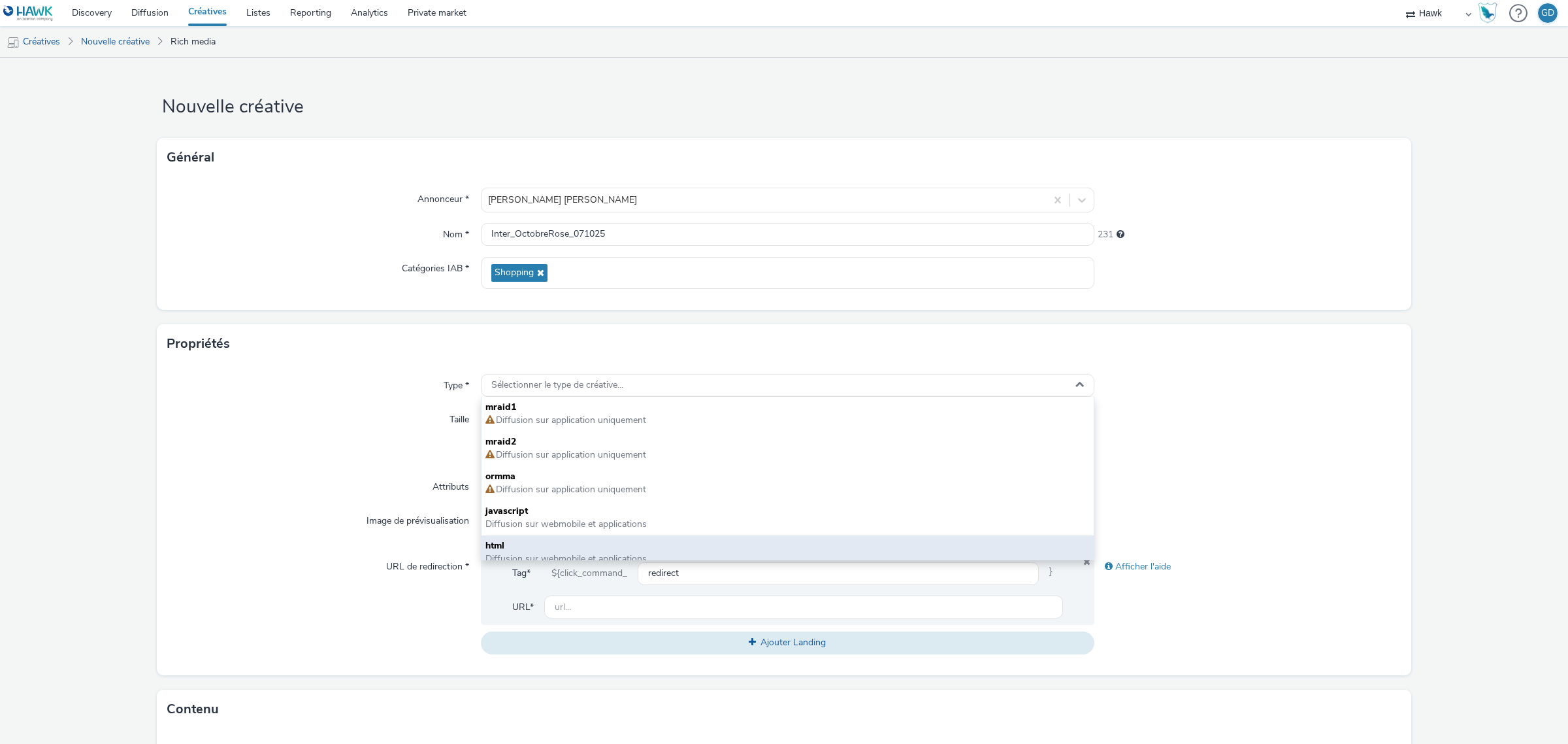
click at [546, 540] on span "html" at bounding box center [787, 546] width 604 height 13
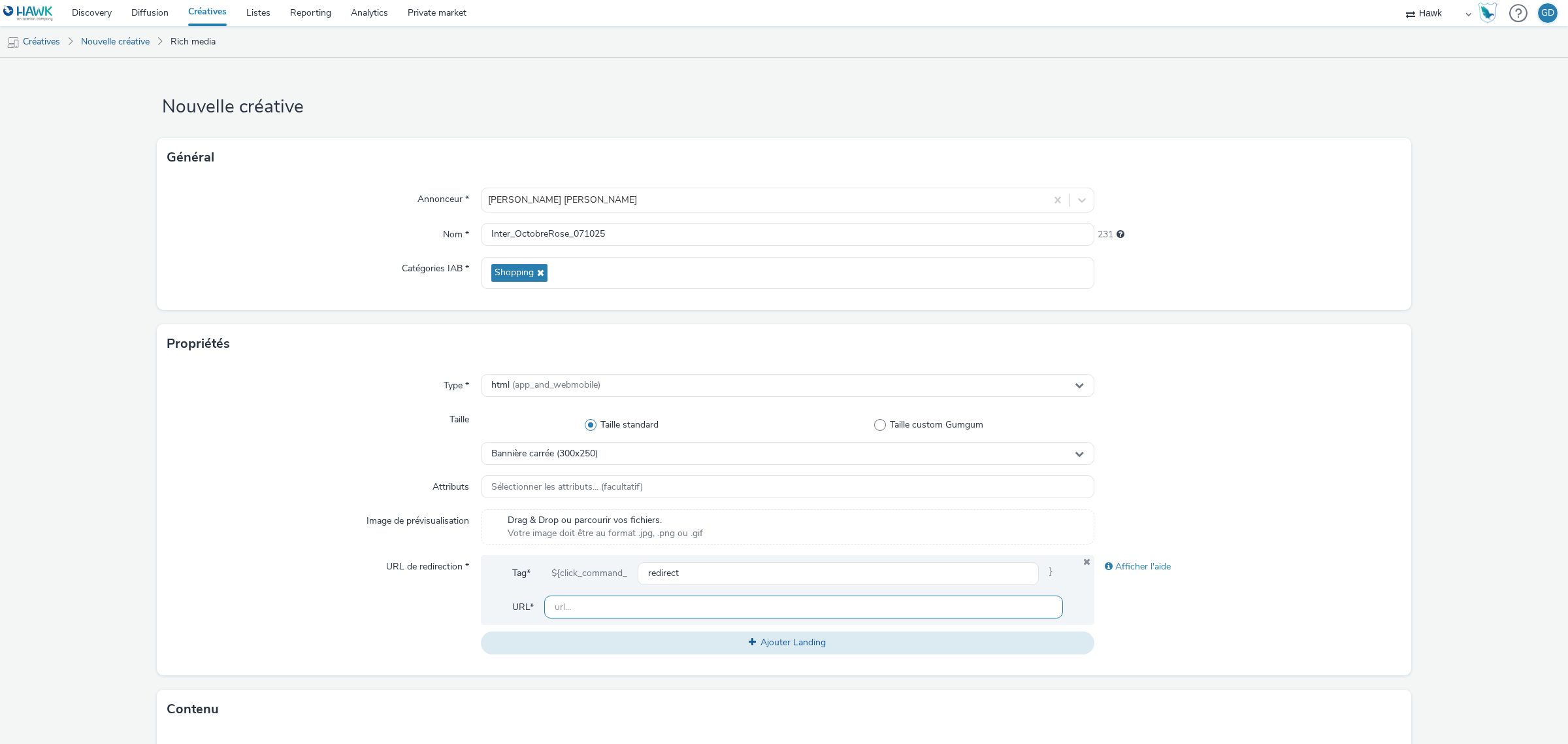
click at [583, 602] on input "text" at bounding box center [803, 607] width 519 height 23
type input "r"
type input "w"
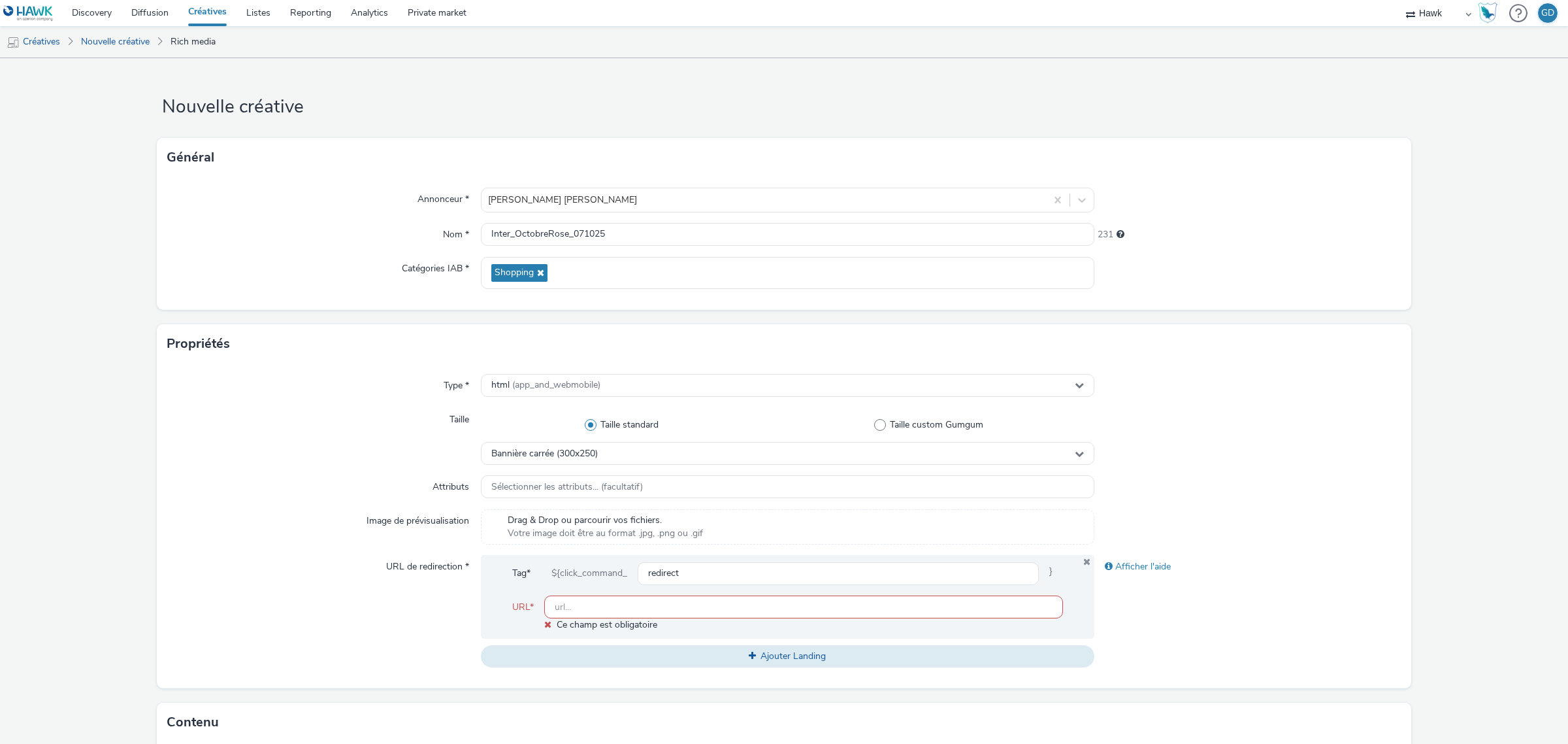
paste input "[URL][DOMAIN_NAME]"
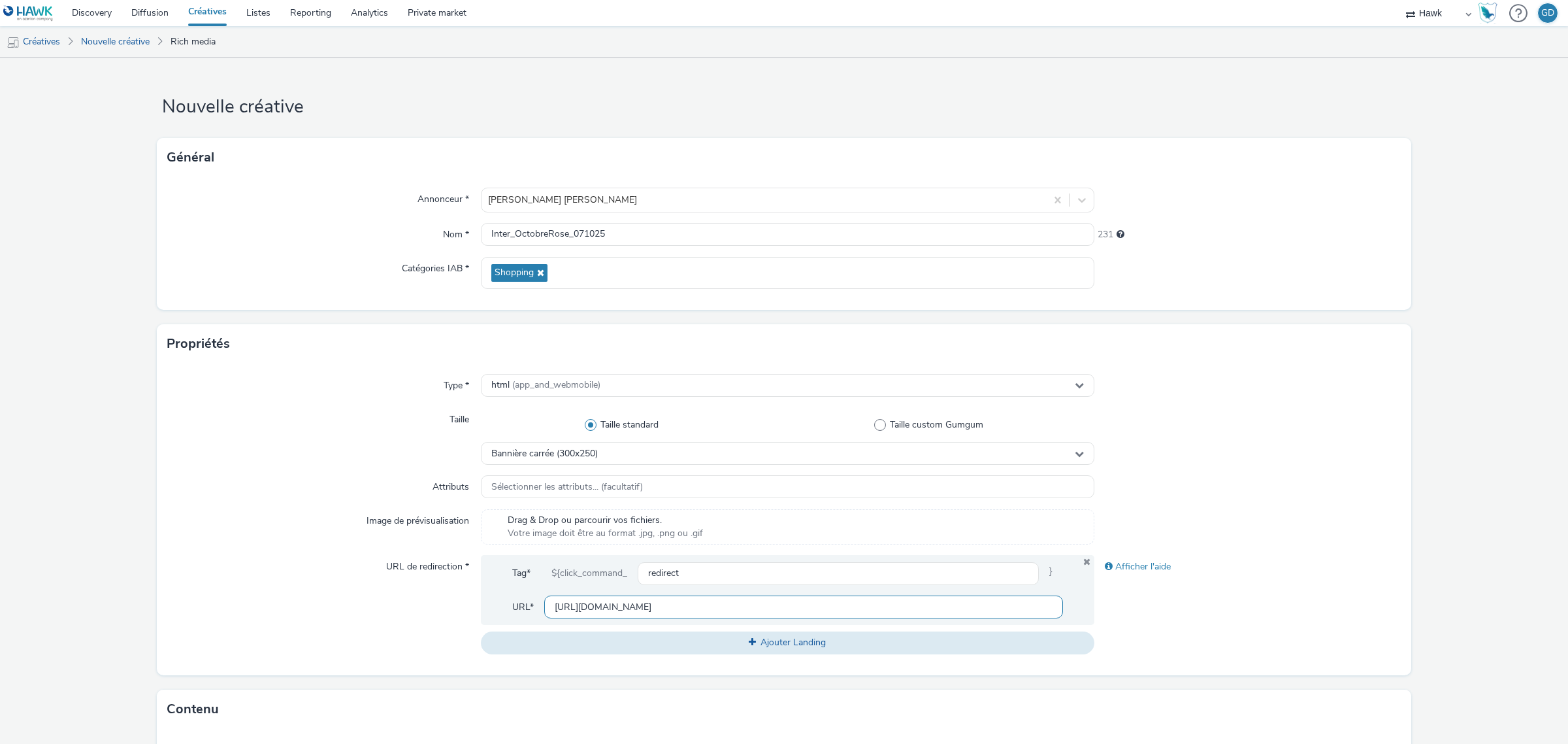
type input "[URL][DOMAIN_NAME]"
click at [799, 529] on div "Drag & Drop ou parcourir vos fichiers. Votre image doit être au format .jpg, .p…" at bounding box center [787, 527] width 614 height 35
click at [571, 456] on span "Bannière carrée (300x250)" at bounding box center [544, 453] width 107 height 11
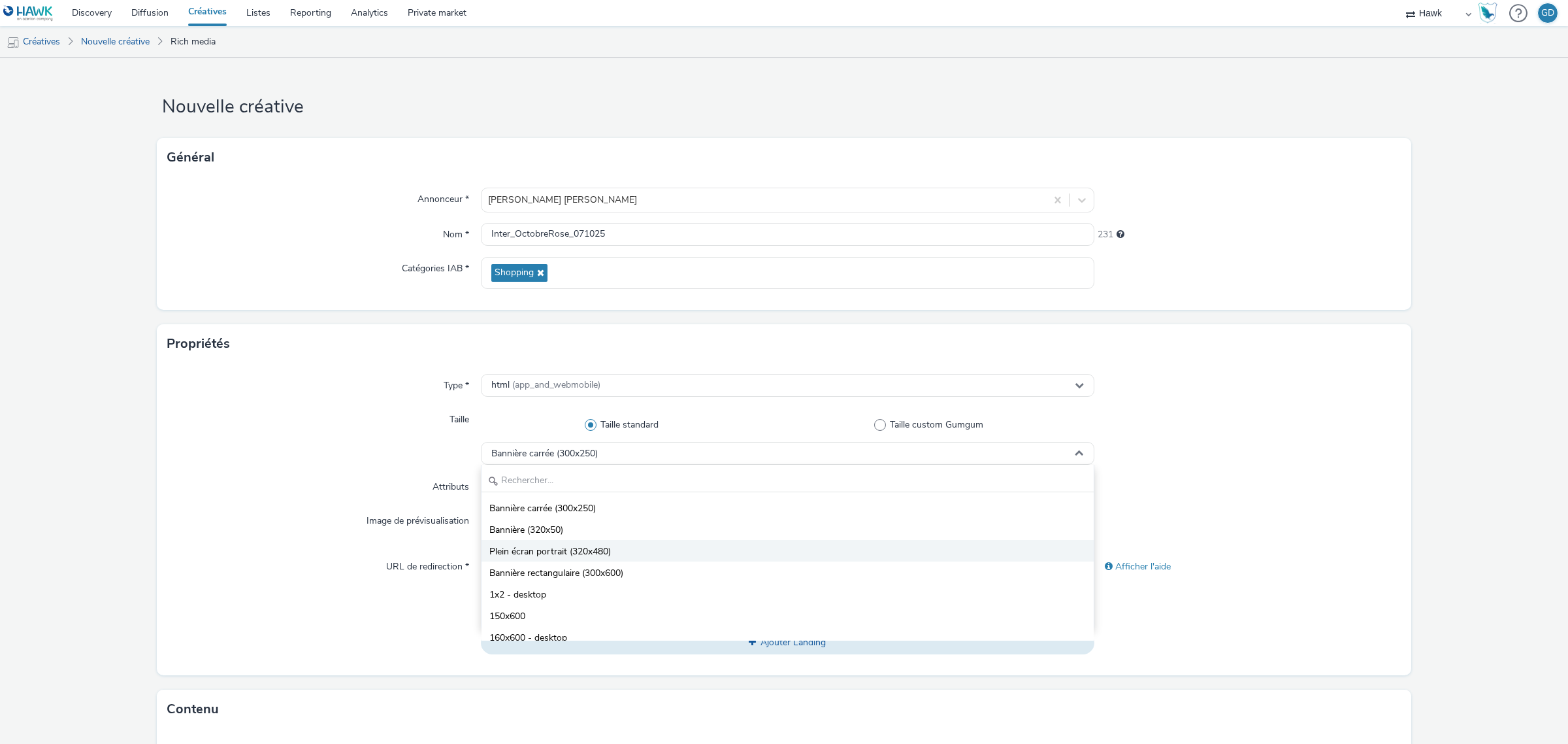
click at [629, 553] on li "Plein écran portrait (320x480)" at bounding box center [787, 551] width 612 height 22
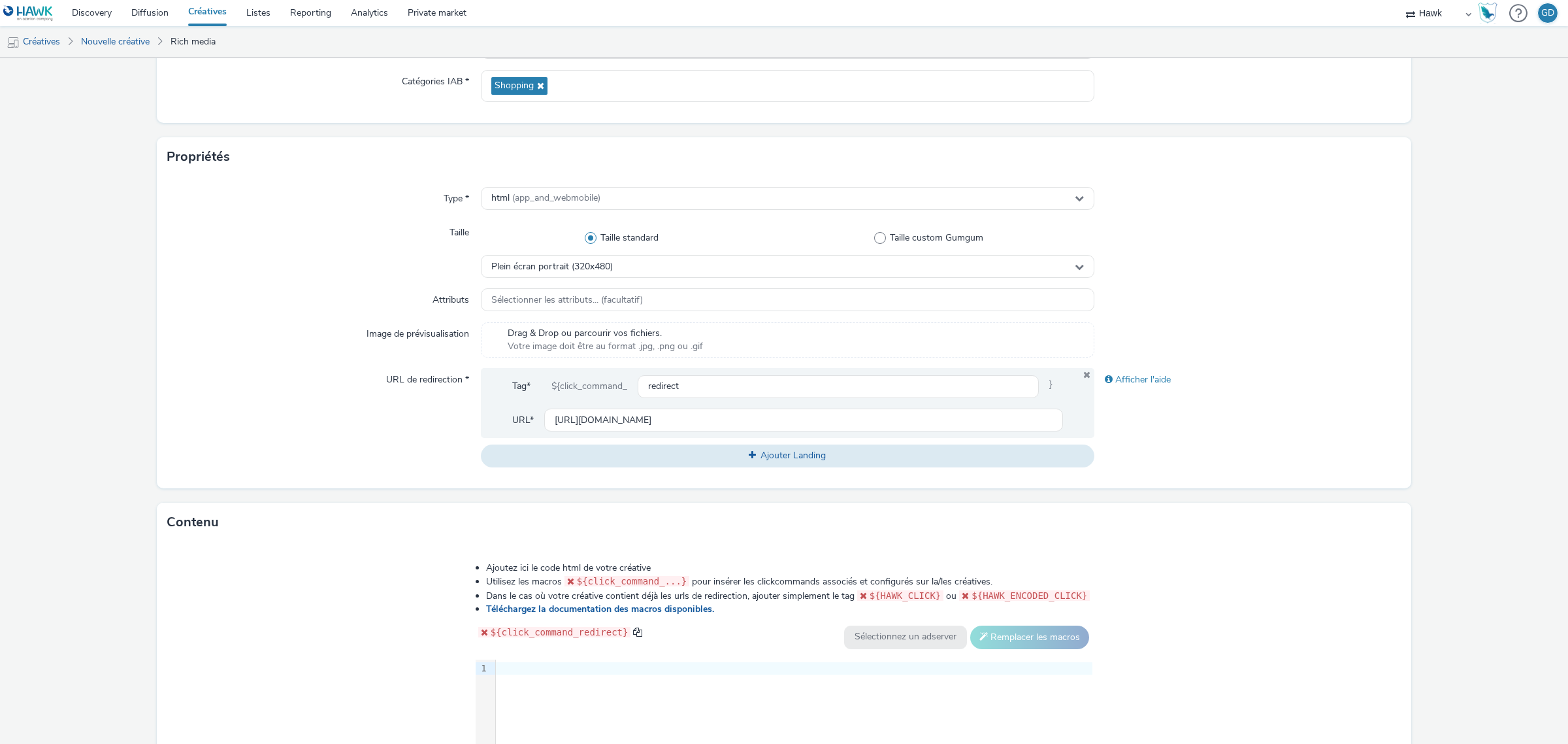
scroll to position [386, 0]
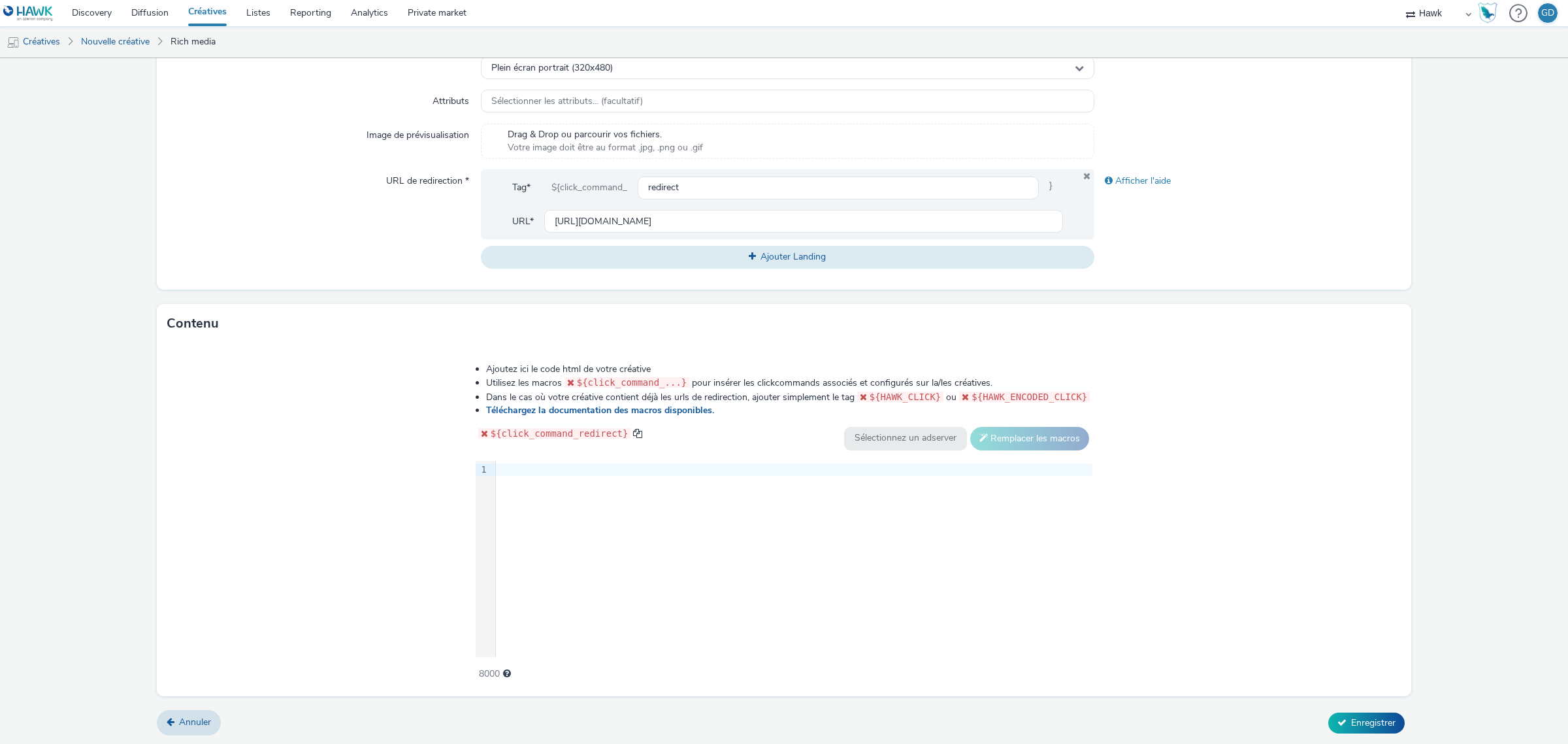
click at [563, 507] on div "9 1 ›" at bounding box center [784, 559] width 617 height 196
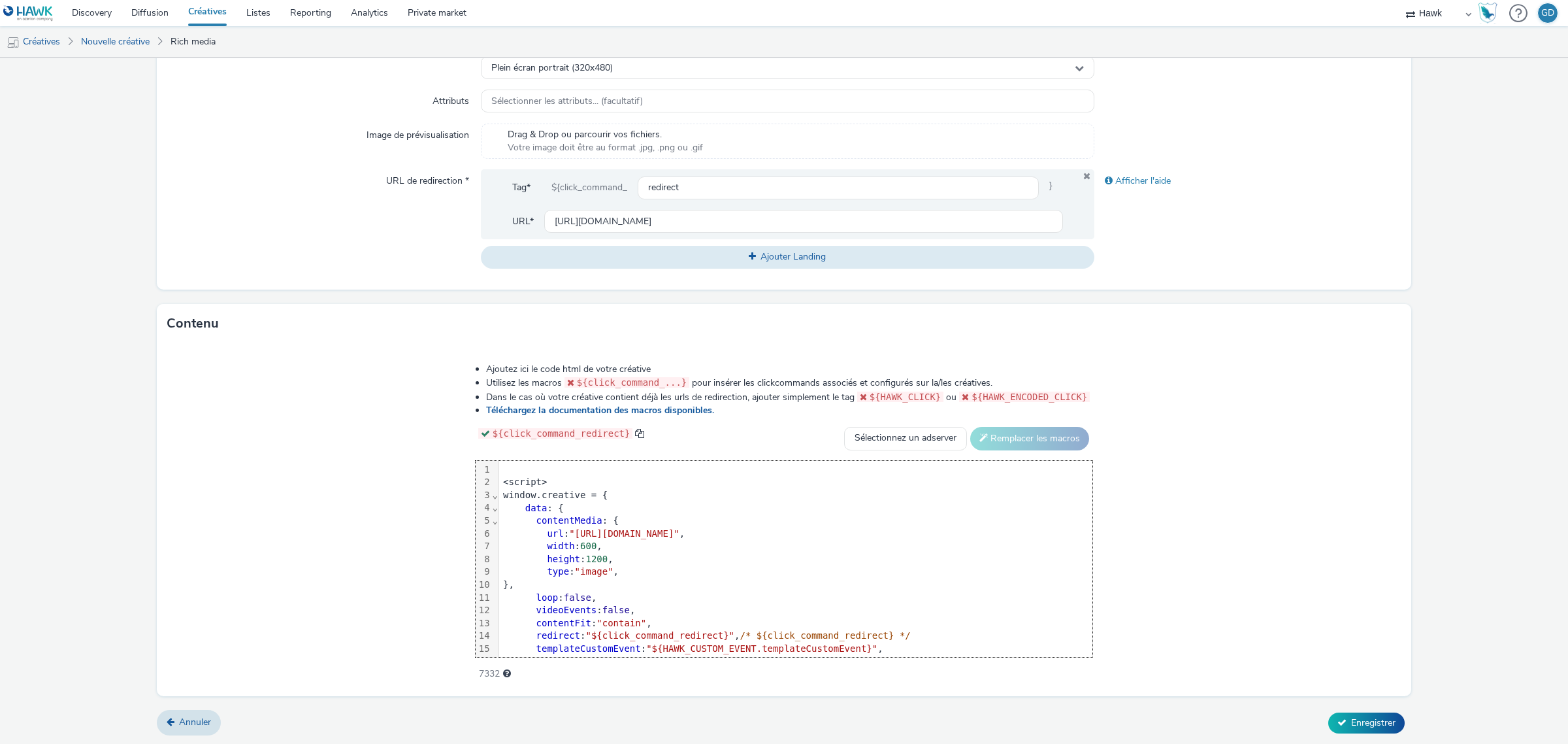
scroll to position [304, 0]
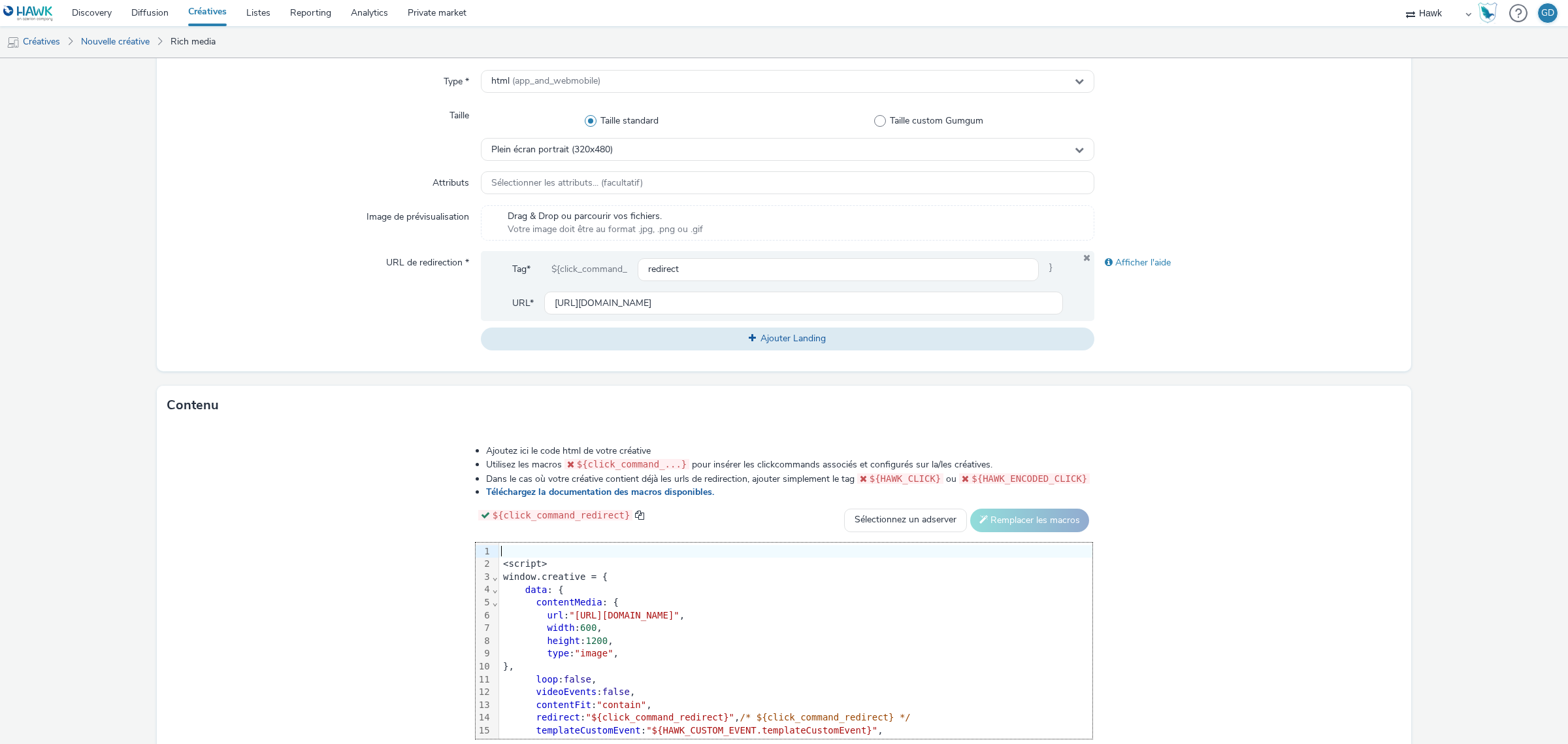
drag, startPoint x: 530, startPoint y: 551, endPoint x: 529, endPoint y: 534, distance: 17.0
click at [530, 548] on div at bounding box center [795, 552] width 593 height 13
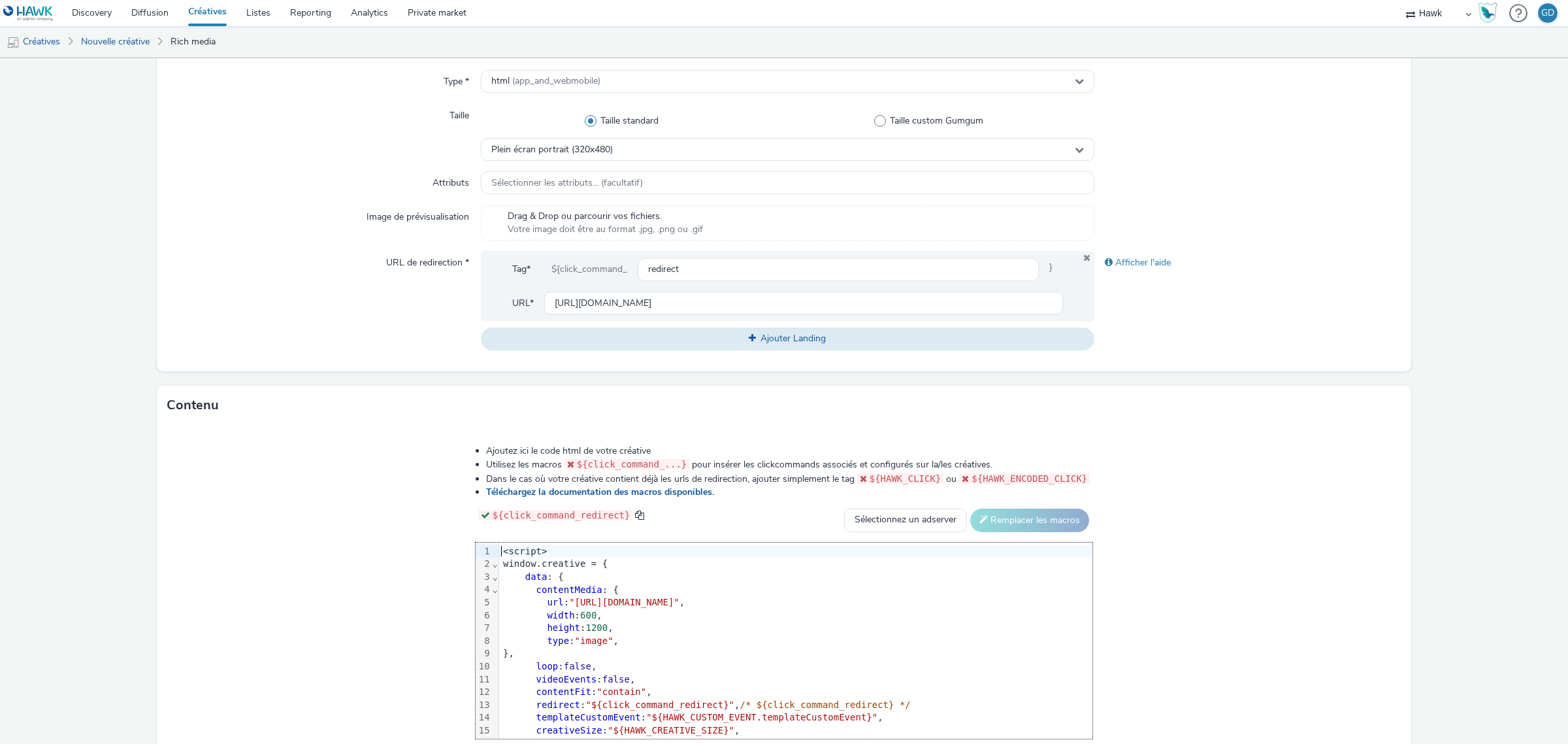
scroll to position [291, 0]
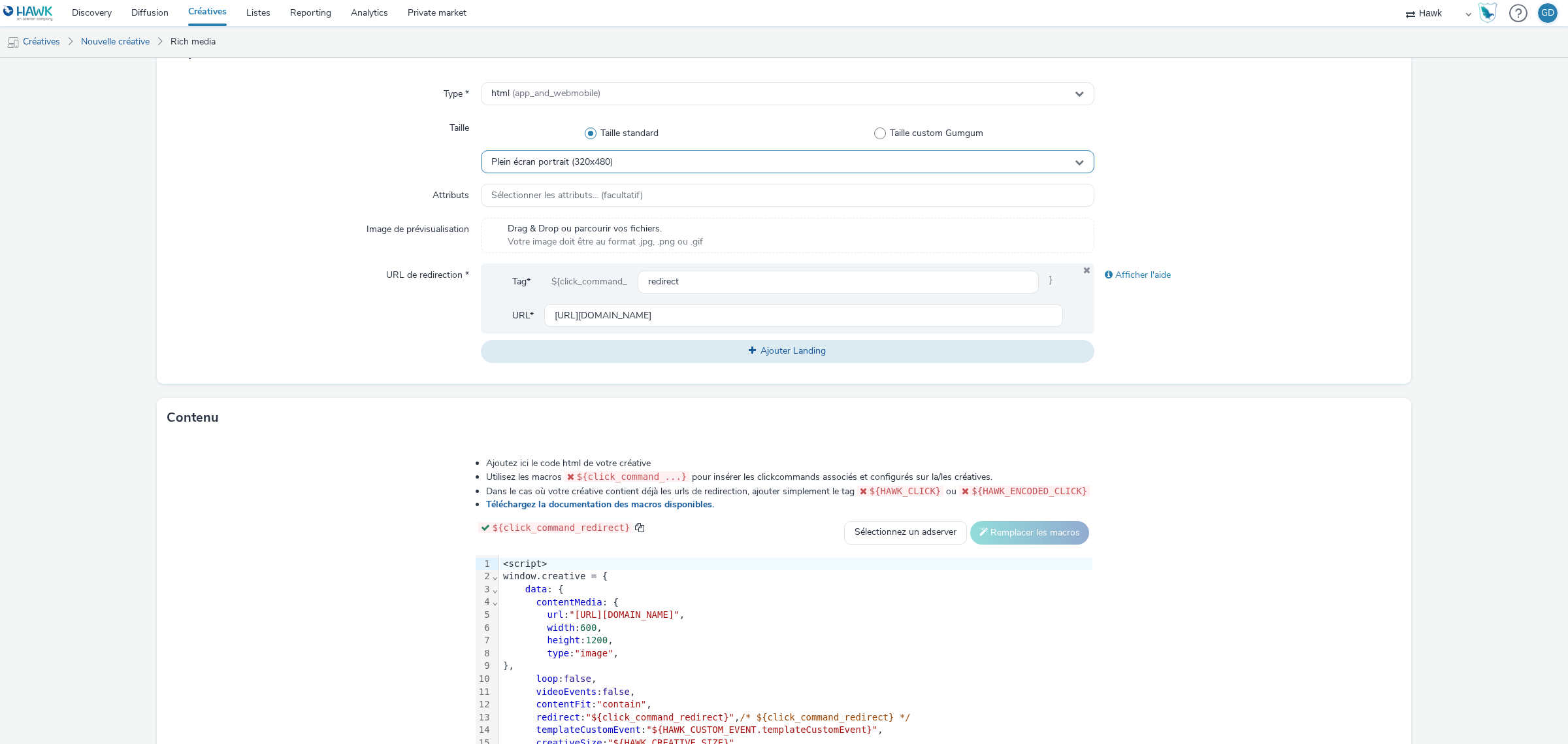
click at [673, 164] on div "Plein écran portrait (320x480)" at bounding box center [787, 161] width 614 height 23
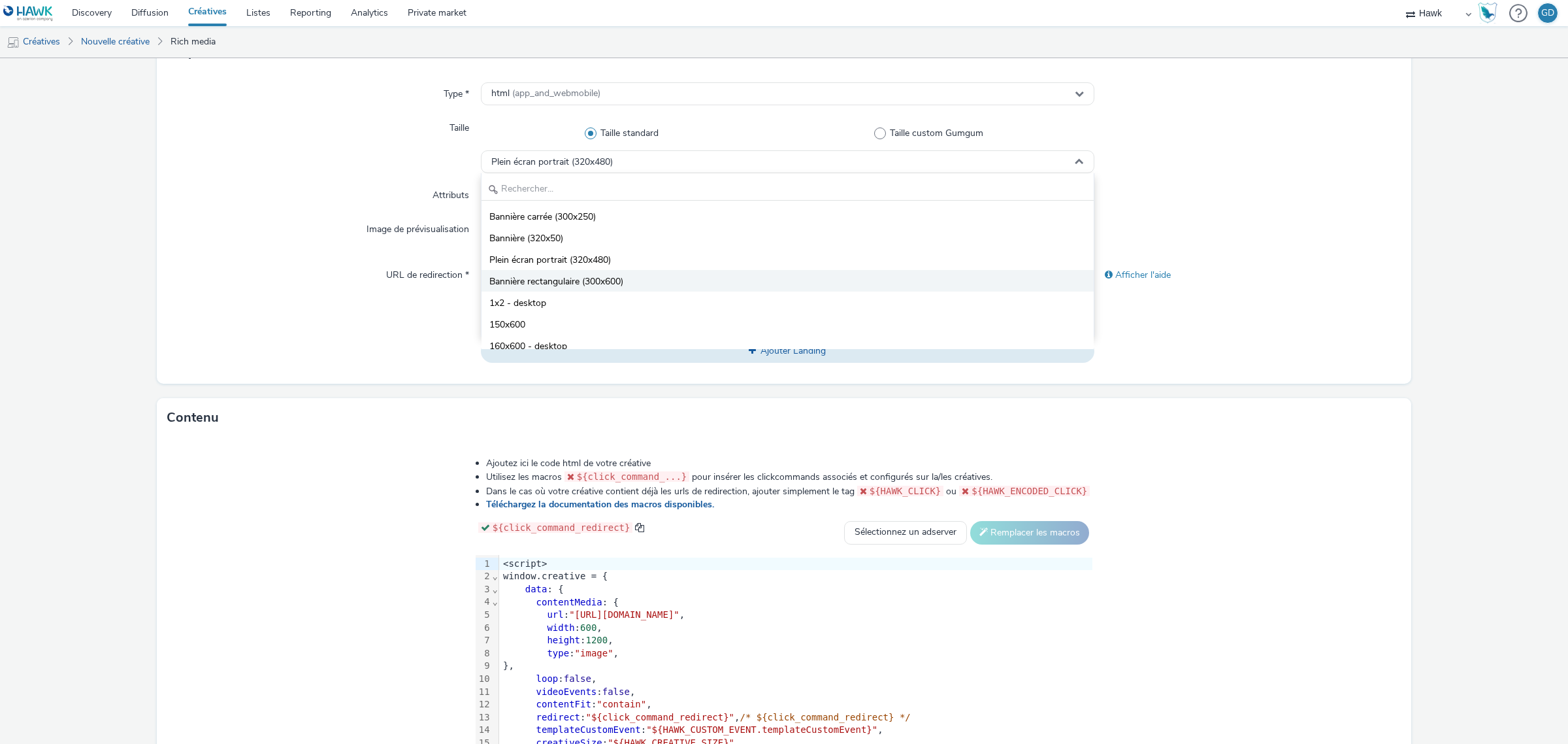
drag, startPoint x: 792, startPoint y: 292, endPoint x: 798, endPoint y: 285, distance: 9.2
click at [798, 285] on ul "Bannière carrée (300x250) Bannière (320x50) Plein écran portrait (320x480) Bann…" at bounding box center [787, 277] width 612 height 144
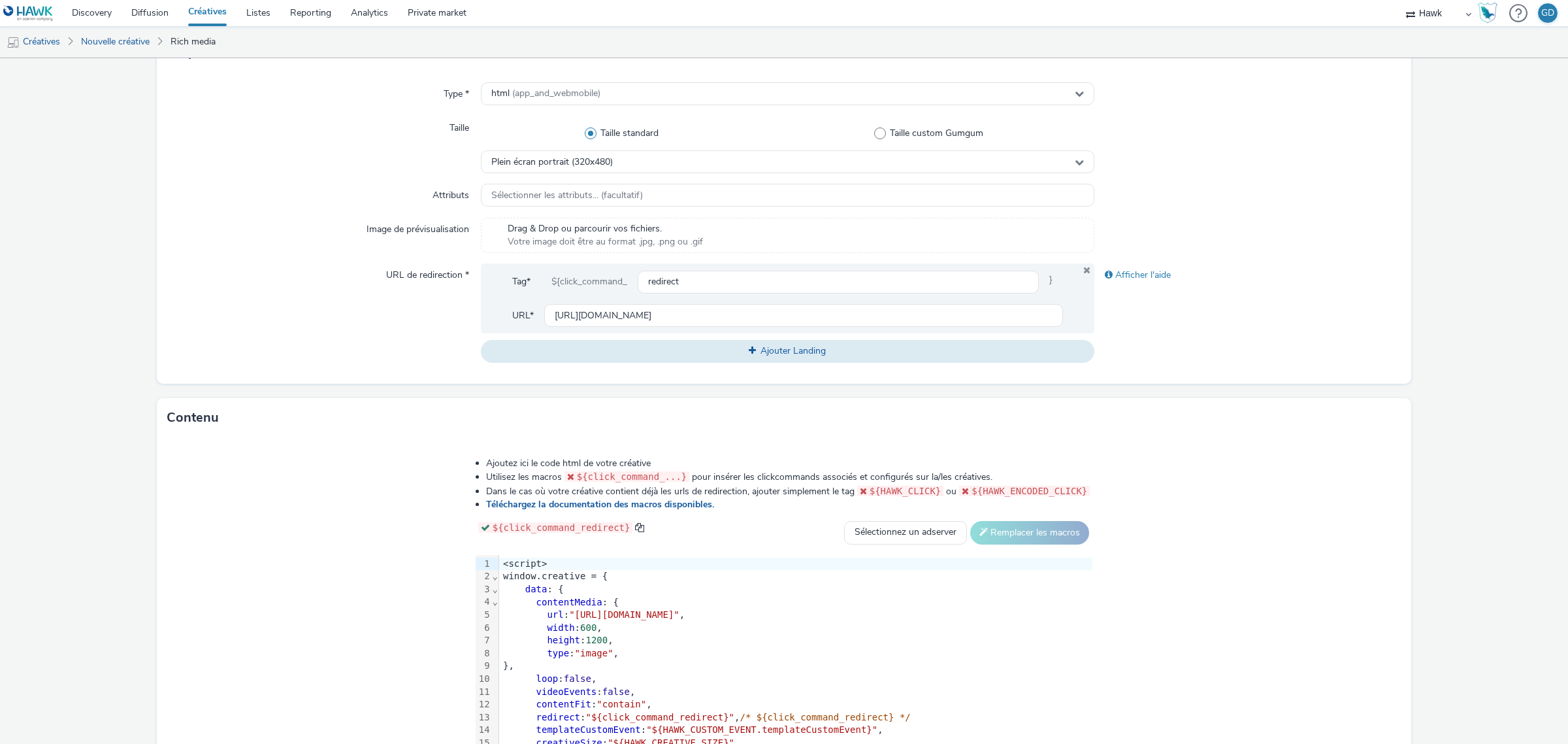
click at [1311, 450] on div "Ajoutez ici le code html de votre créative Utilisez les macros ${click_command_…" at bounding box center [784, 614] width 1255 height 353
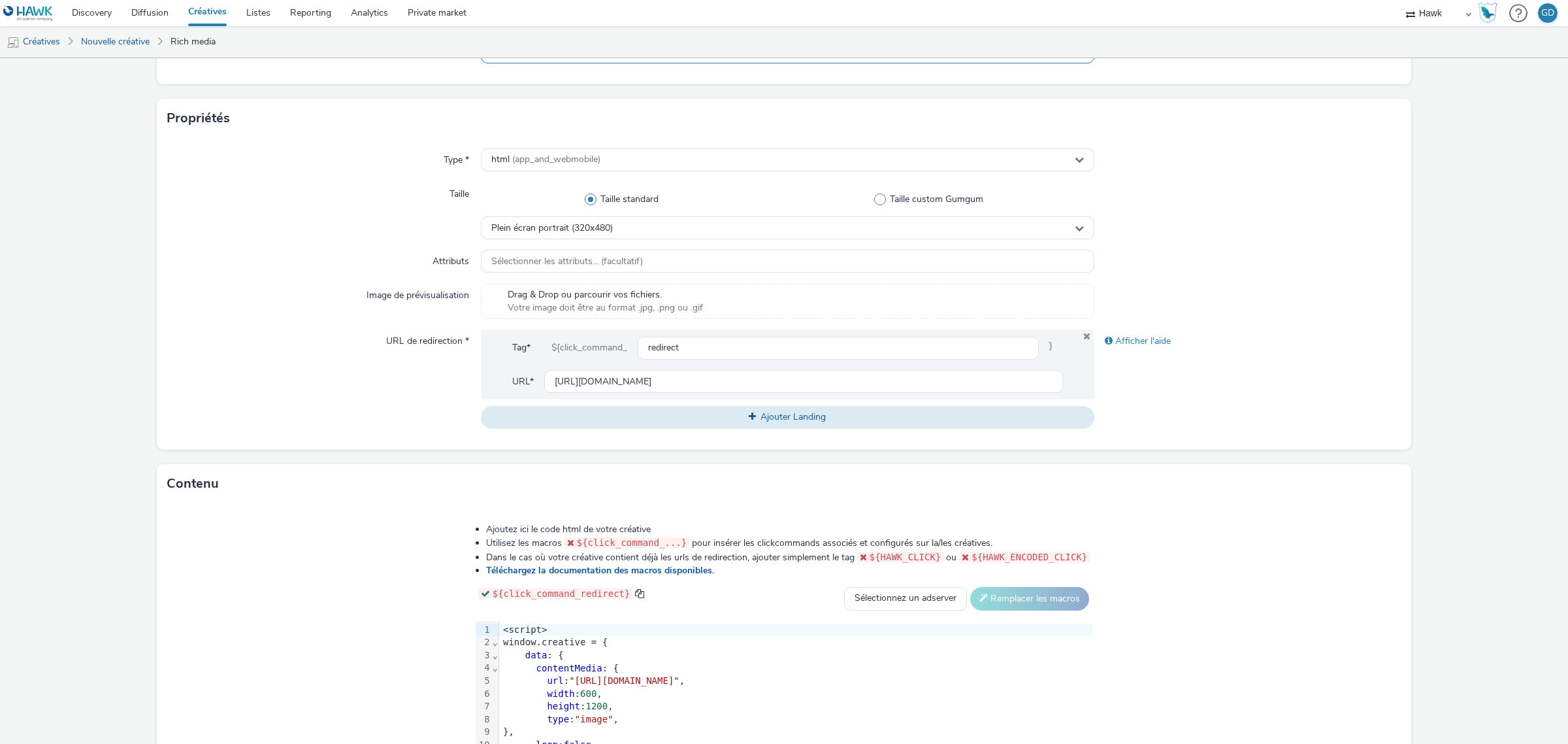
scroll to position [59, 0]
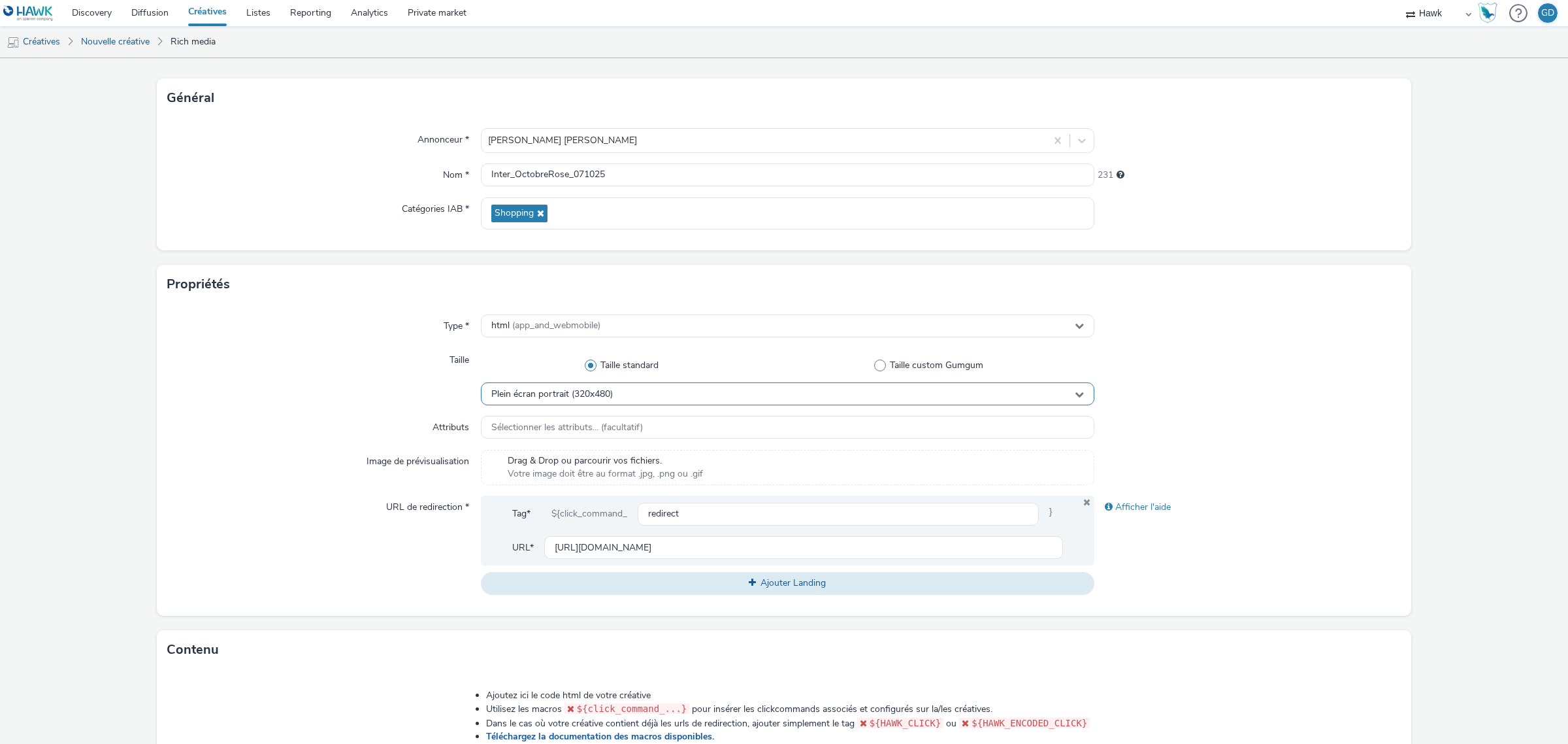
click at [557, 405] on div "Plein écran portrait (320x480)" at bounding box center [787, 394] width 614 height 23
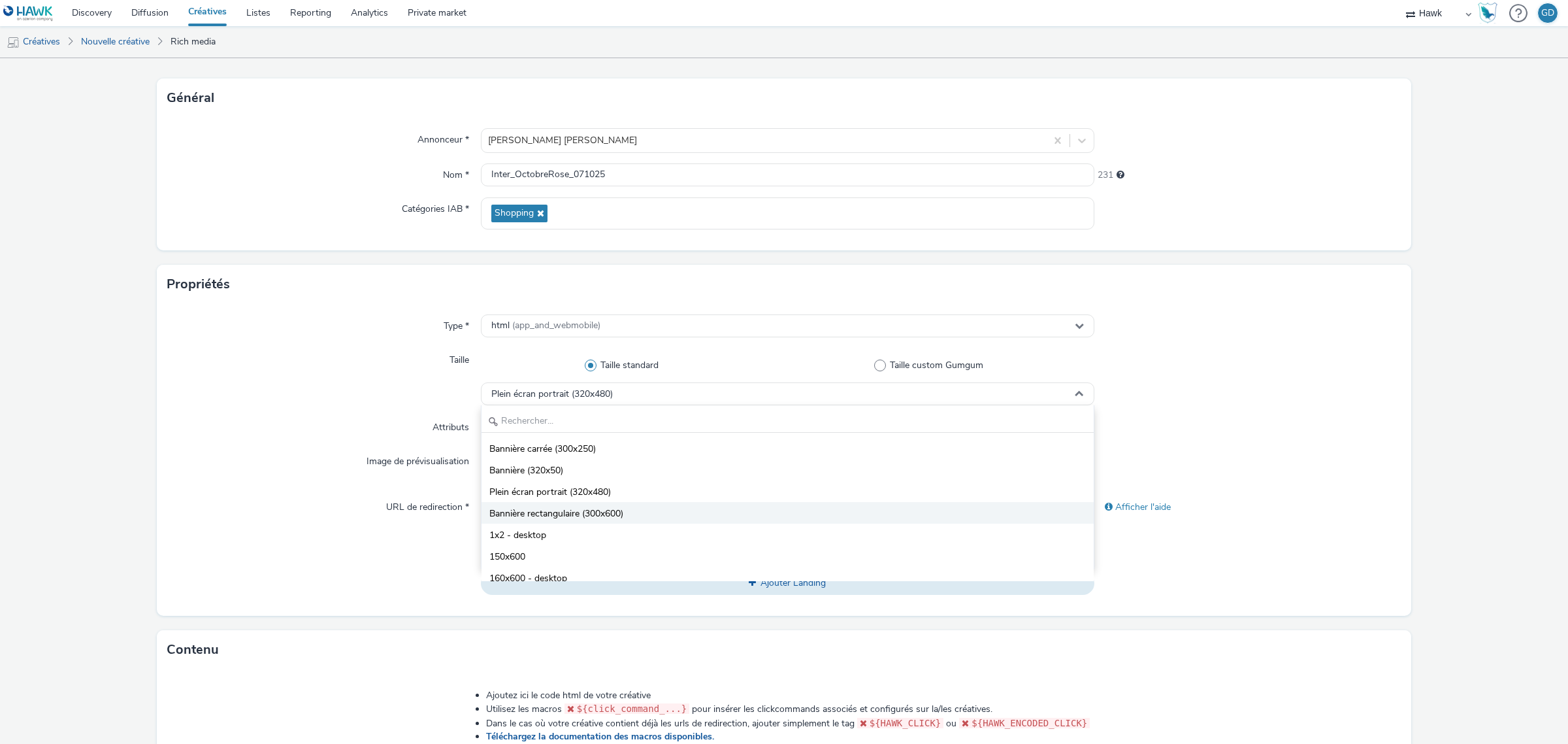
click at [667, 512] on li "Bannière rectangulaire (300x600)" at bounding box center [787, 513] width 612 height 22
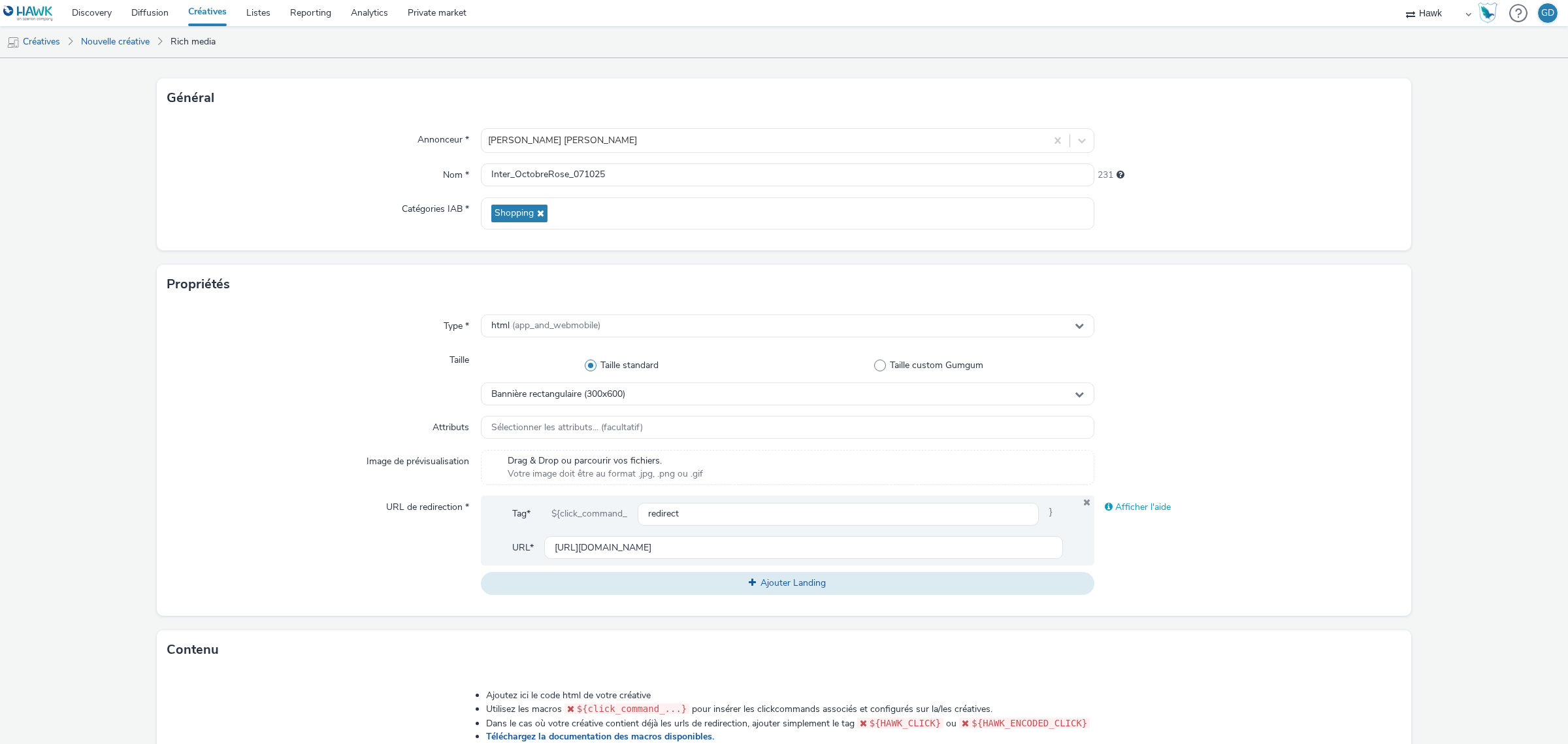
click at [1262, 511] on div "Afficher l'aide" at bounding box center [1248, 507] width 307 height 23
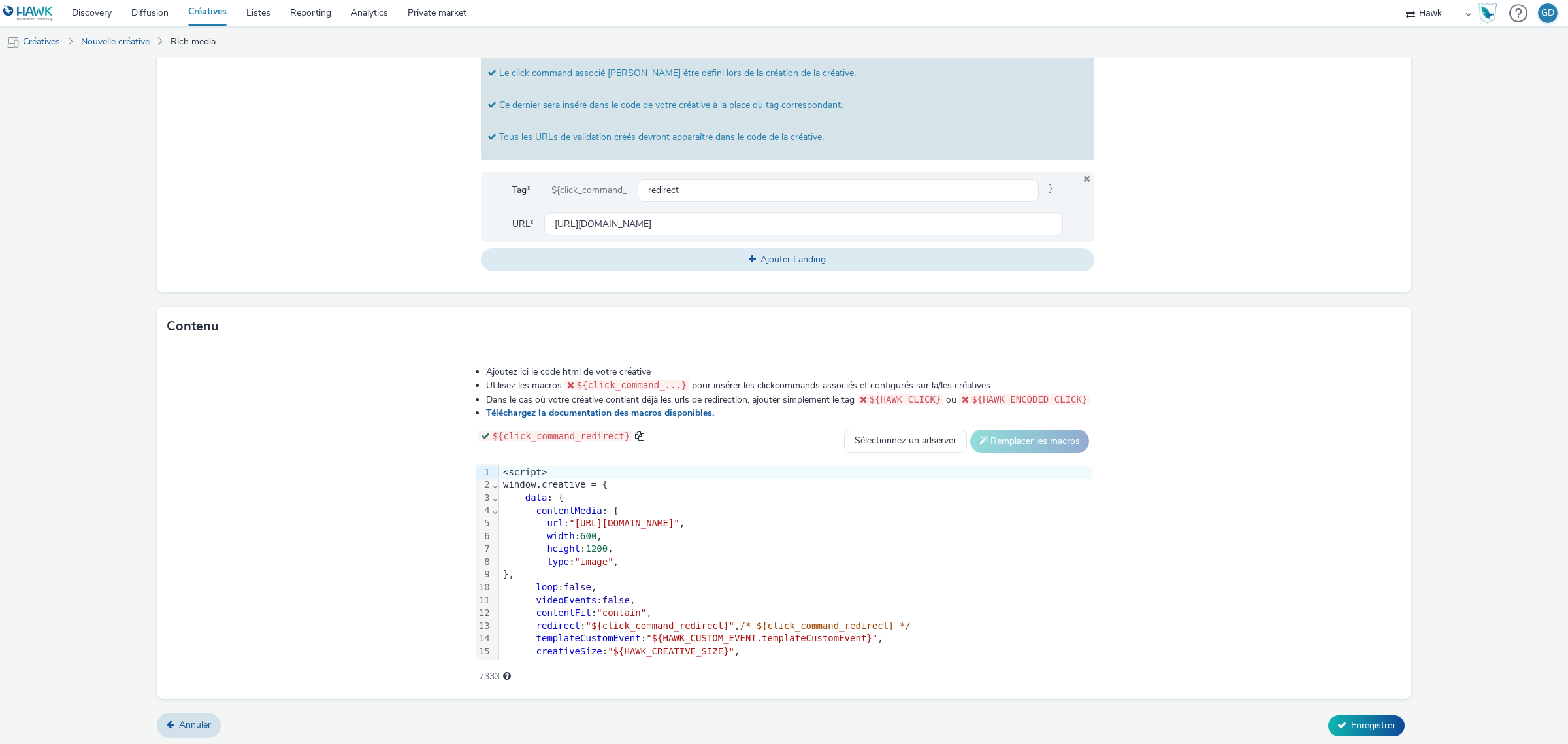
scroll to position [540, 0]
click at [1354, 713] on button "Enregistrer" at bounding box center [1367, 723] width 77 height 21
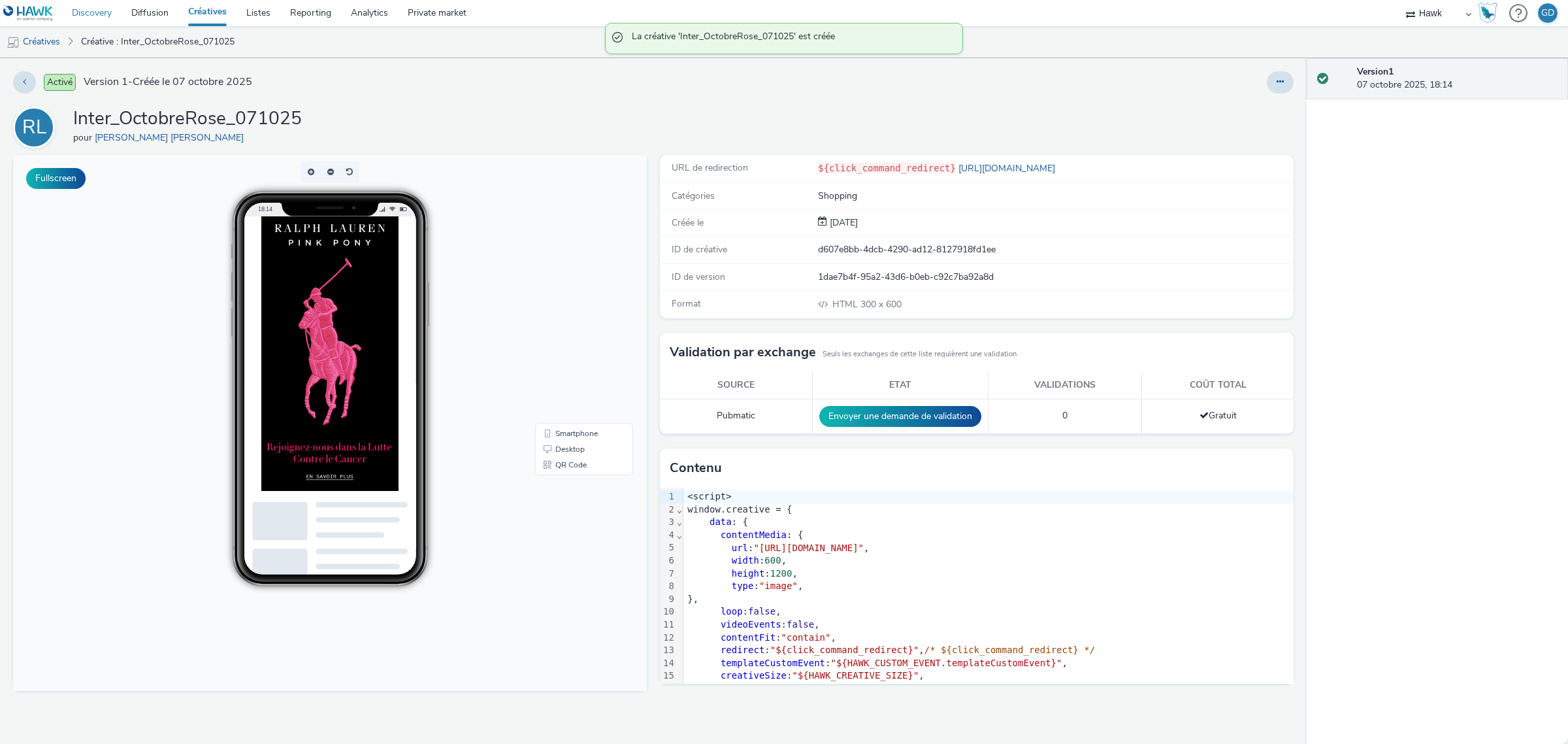
click at [106, 15] on link "Discovery" at bounding box center [91, 13] width 59 height 26
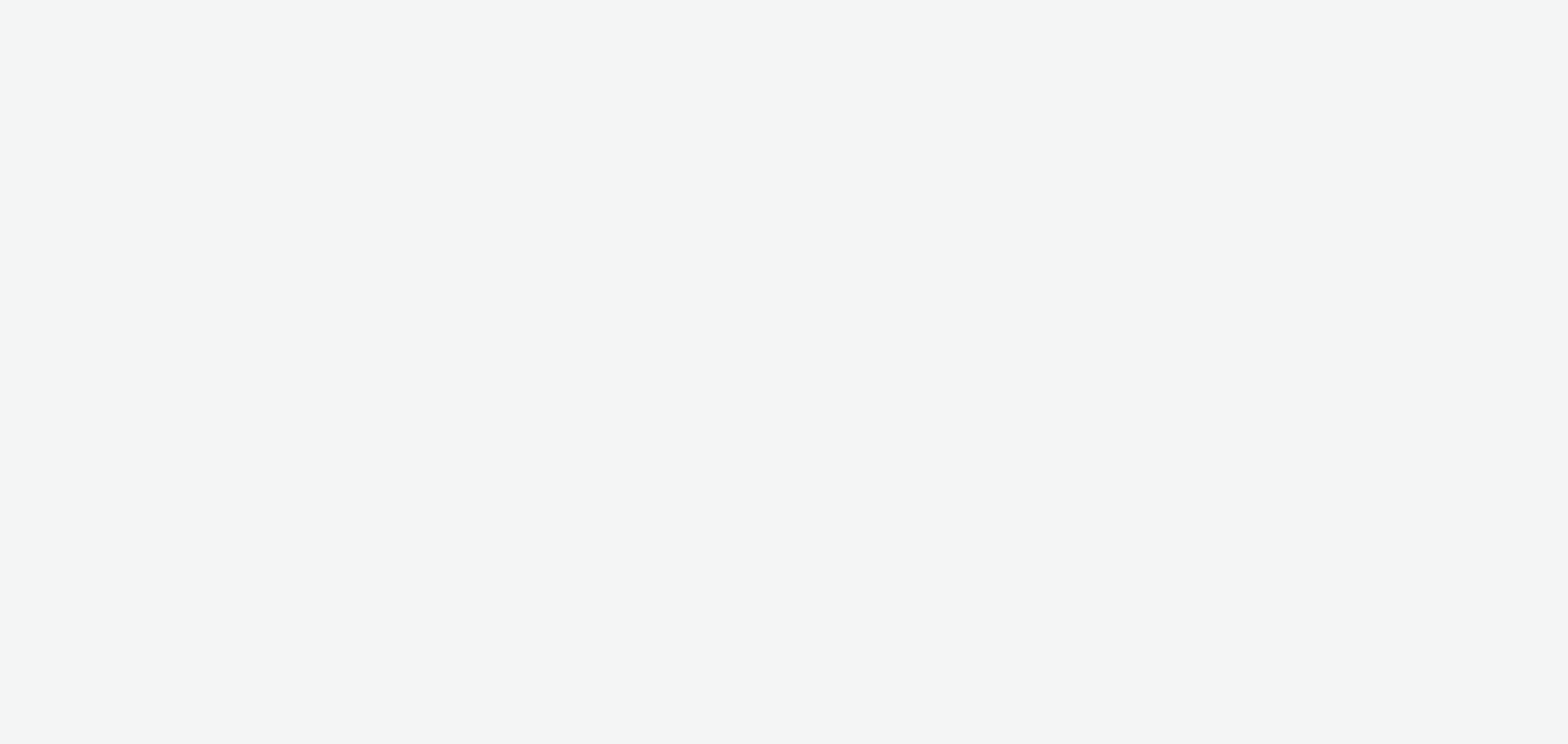
select select "11a7df10-284f-415c-b52a-427acf4c31ae"
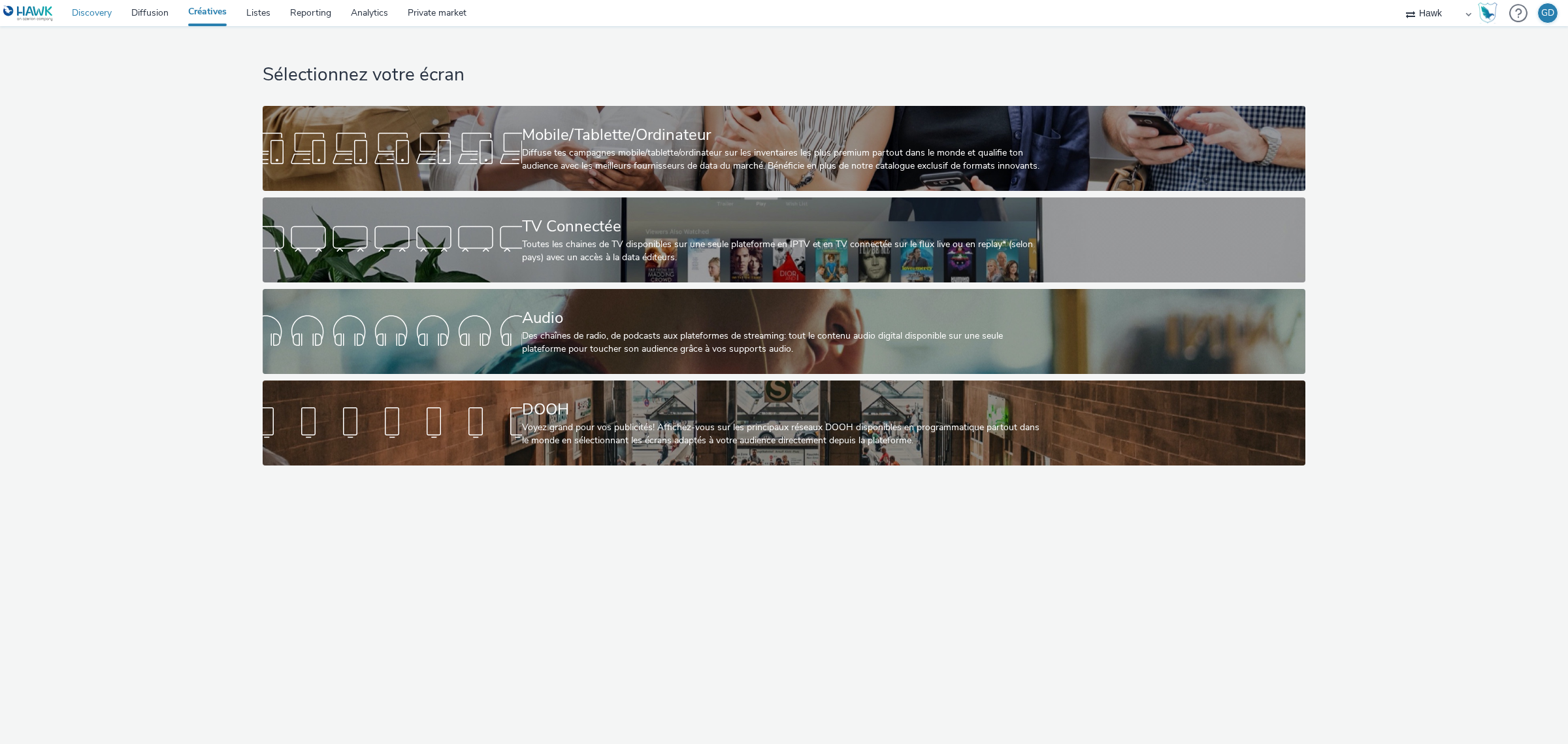
click at [98, 12] on link "Discovery" at bounding box center [91, 13] width 59 height 26
